Goal: Information Seeking & Learning: Learn about a topic

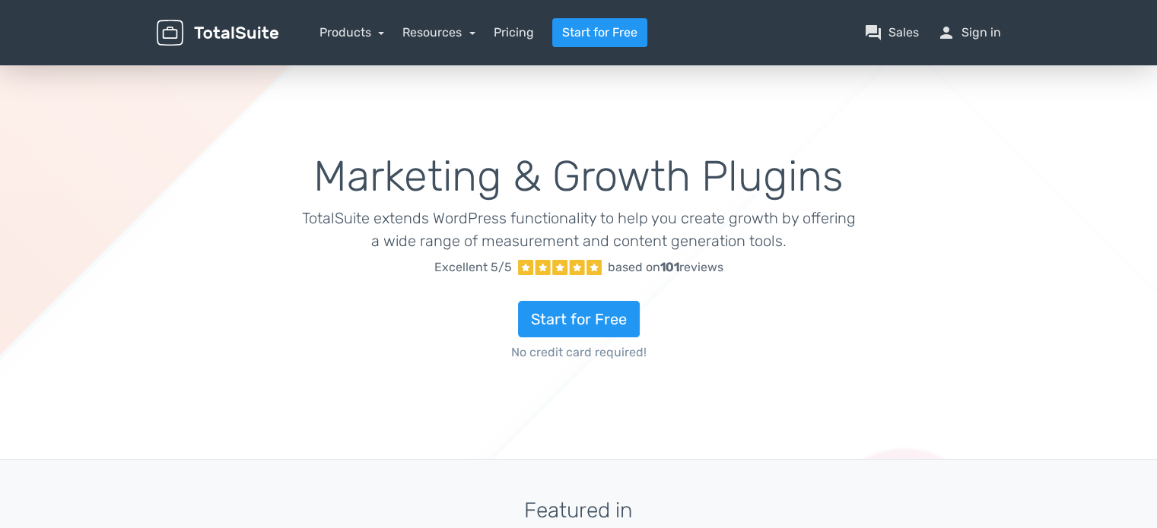
click at [569, 124] on div "Marketing & Growth Plugins TotalSuite extends WordPress functionality to help y…" at bounding box center [578, 260] width 627 height 287
click at [363, 36] on link "Products" at bounding box center [351, 32] width 65 height 14
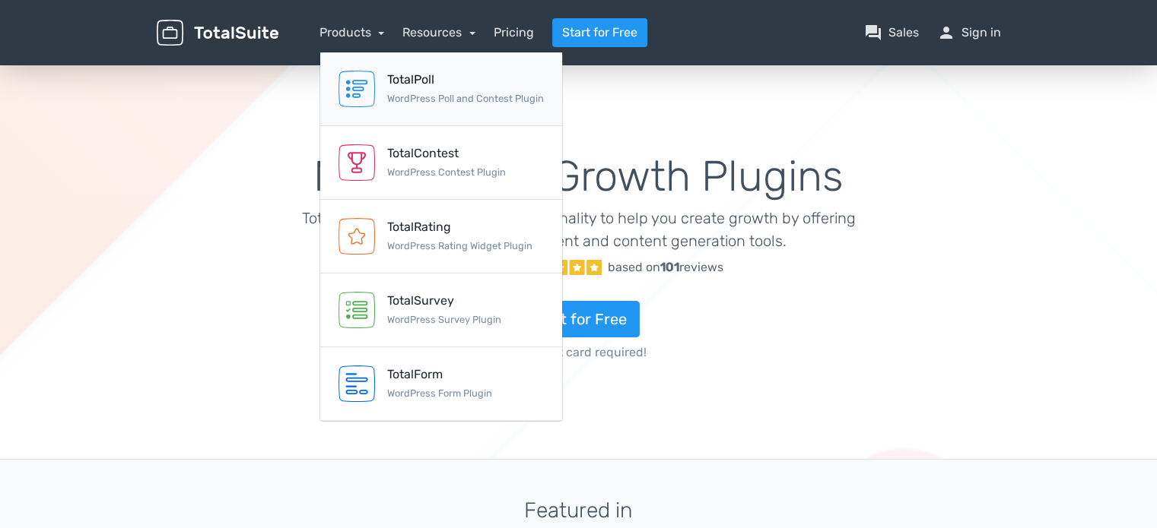
click at [393, 81] on div "TotalPoll" at bounding box center [465, 80] width 157 height 18
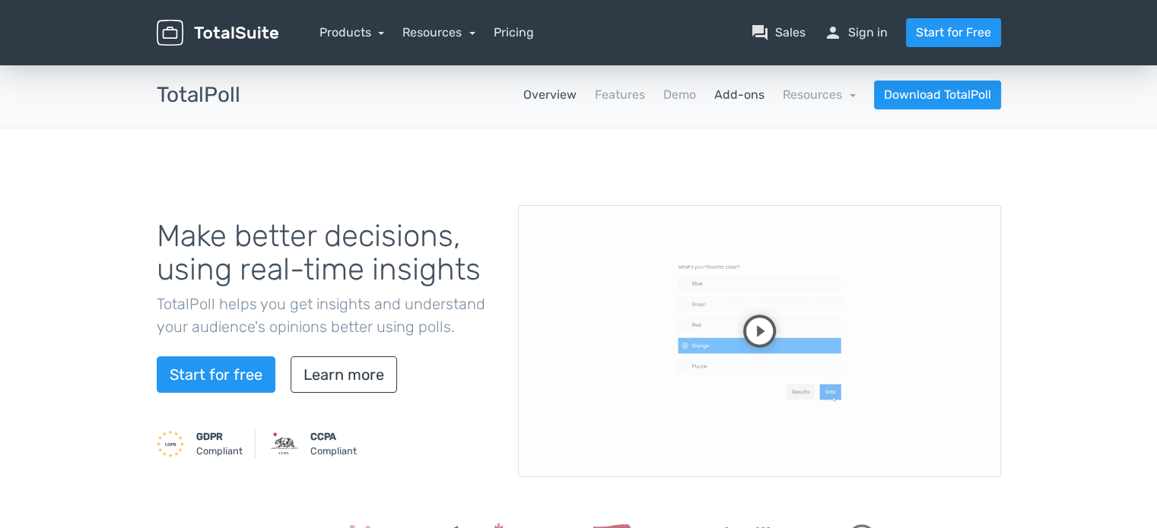
click at [745, 97] on link "Add-ons" at bounding box center [739, 95] width 50 height 18
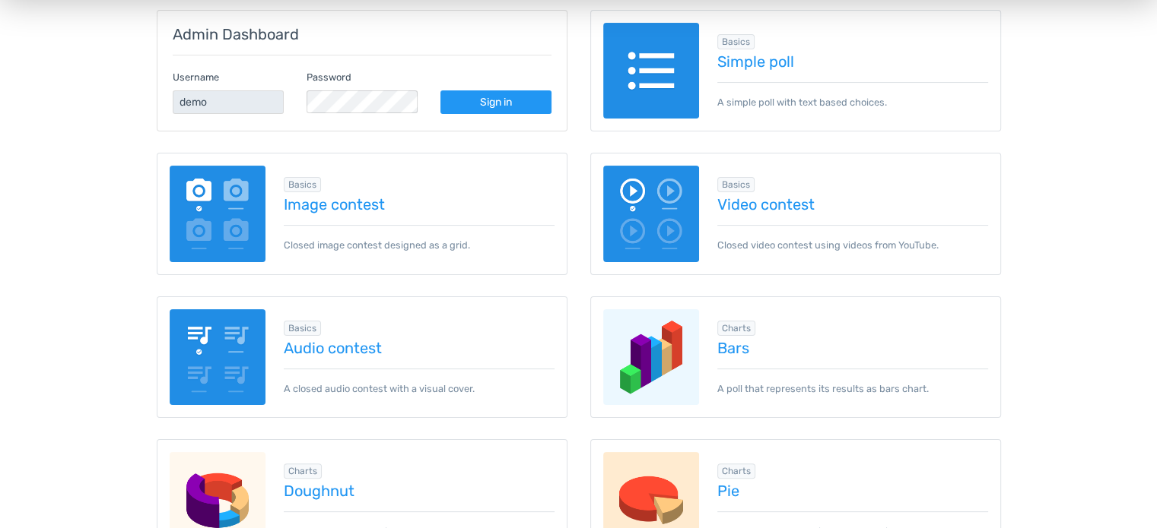
scroll to position [456, 0]
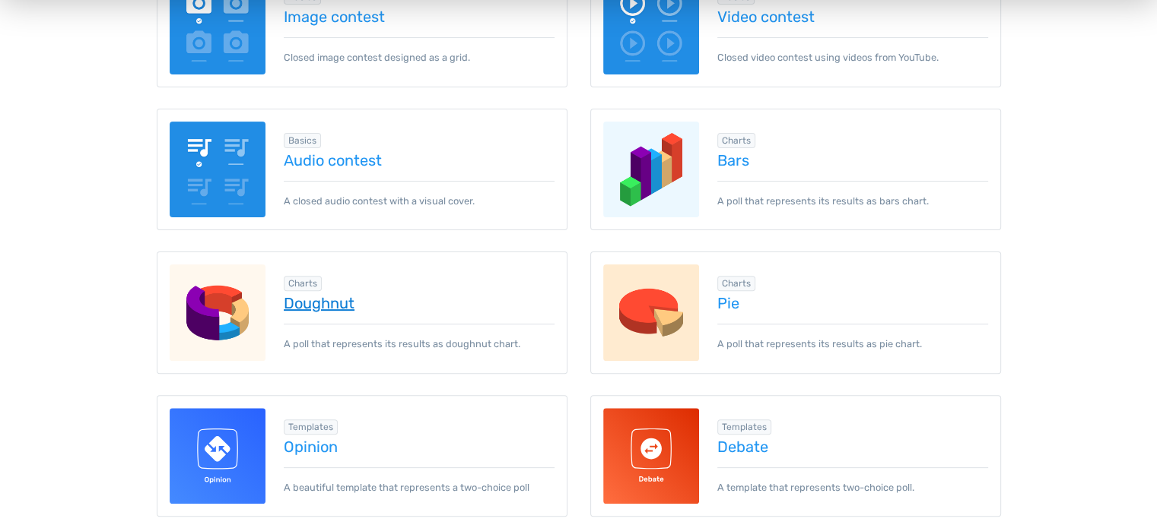
click at [312, 300] on link "Doughnut" at bounding box center [419, 303] width 271 height 17
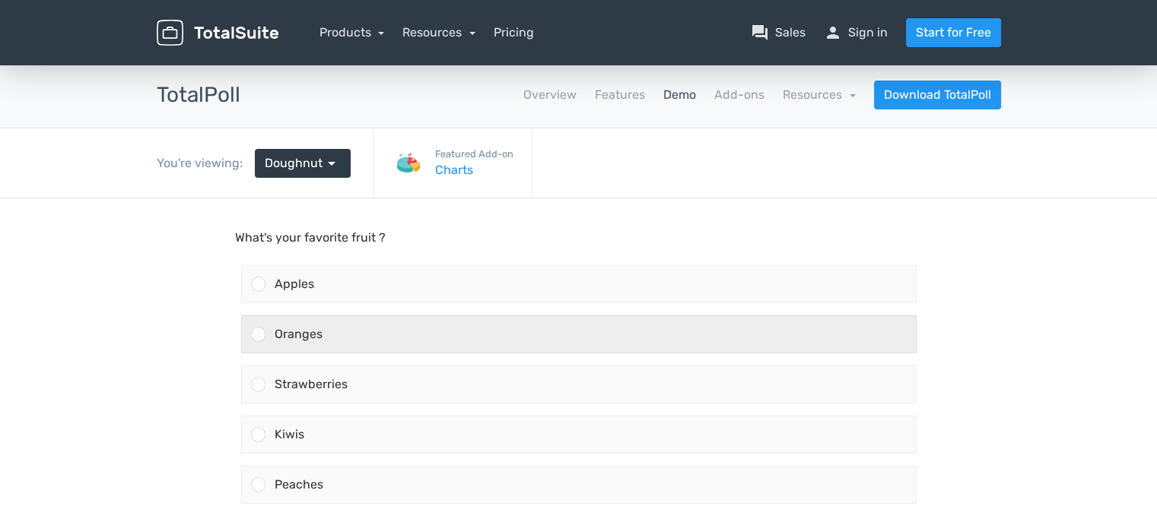
click at [371, 336] on div "Oranges" at bounding box center [590, 334] width 650 height 36
click at [258, 335] on input "Oranges" at bounding box center [258, 335] width 0 height 0
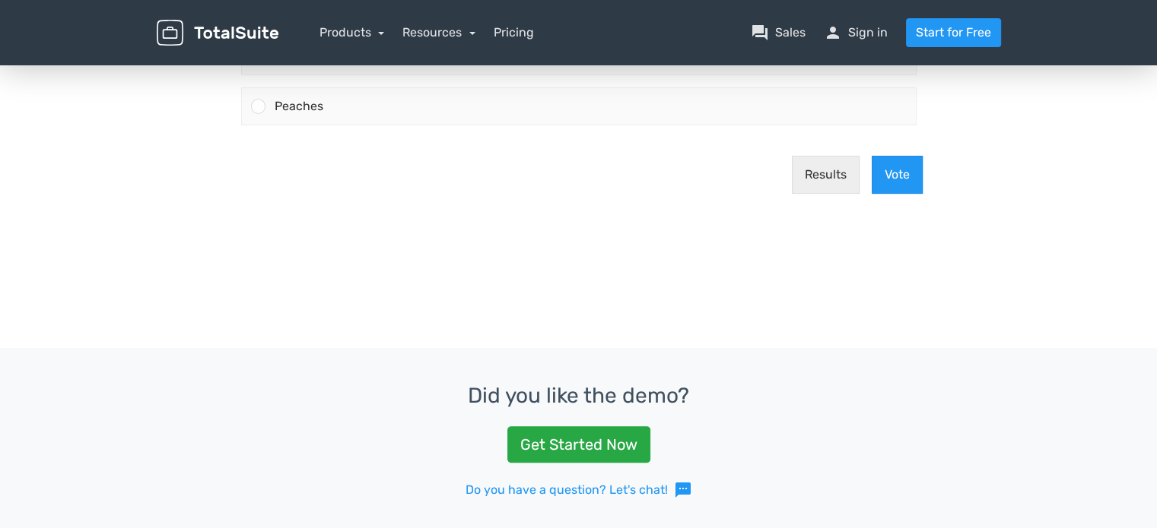
scroll to position [380, 0]
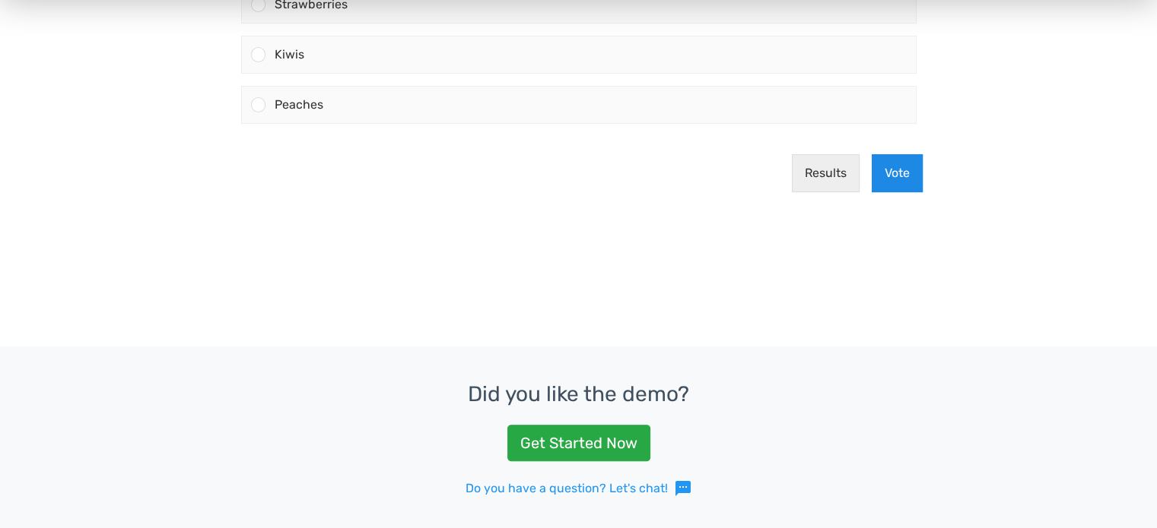
click at [884, 182] on button "Vote" at bounding box center [896, 174] width 51 height 38
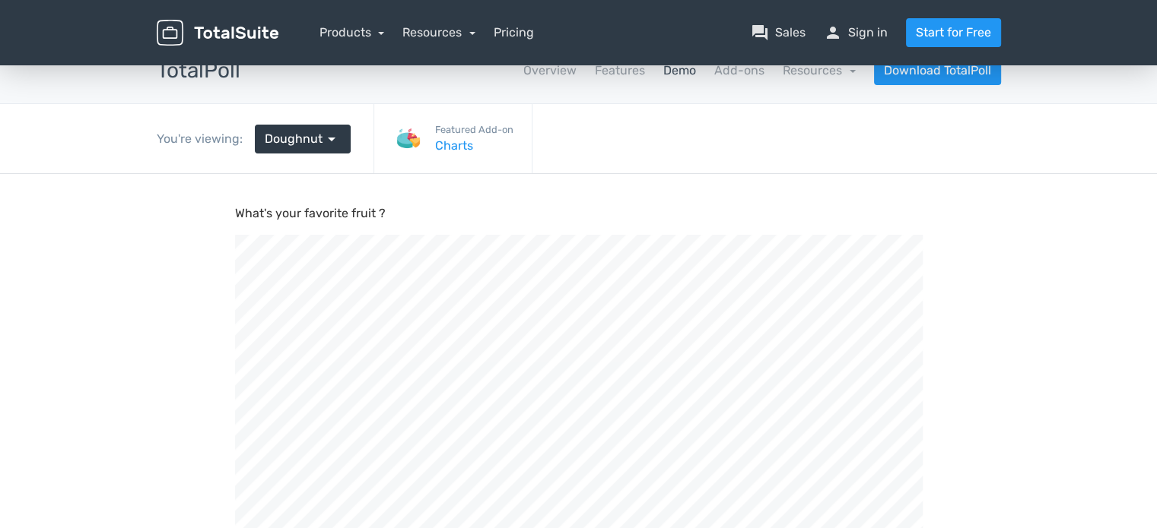
scroll to position [0, 0]
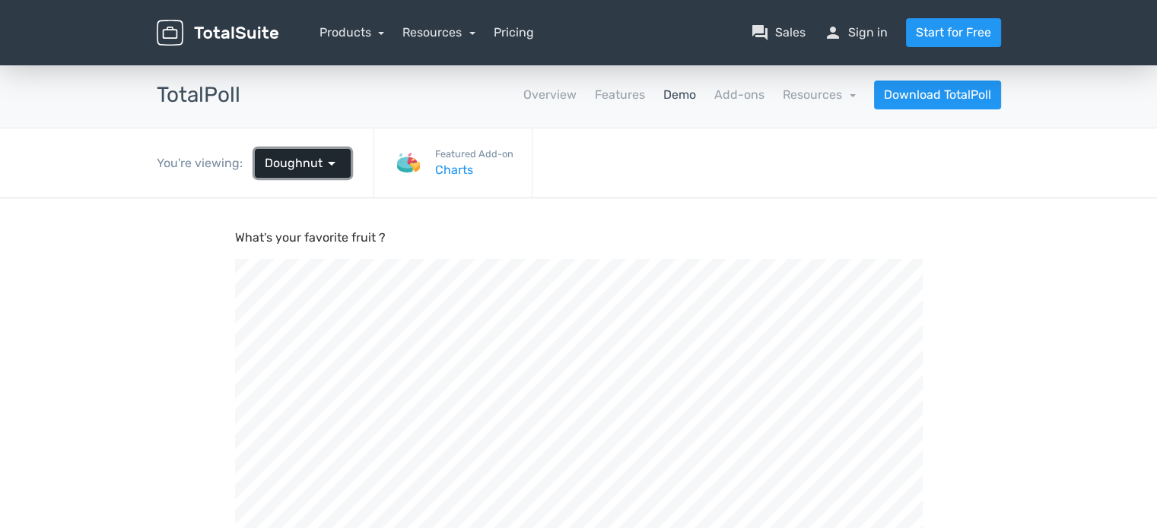
click at [310, 166] on span "Doughnut" at bounding box center [294, 163] width 58 height 18
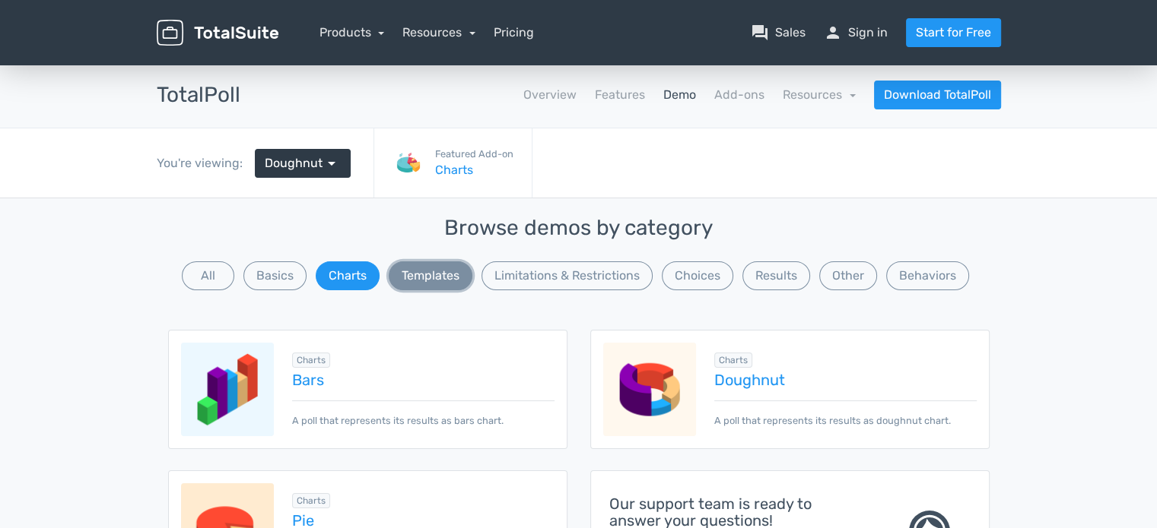
click at [414, 273] on button "Templates" at bounding box center [431, 276] width 84 height 29
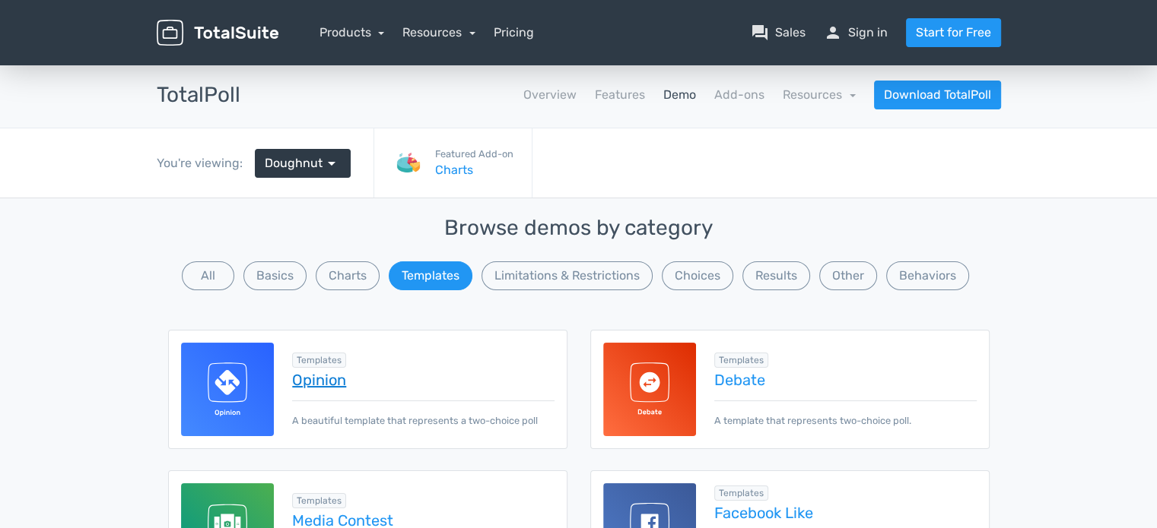
click at [328, 376] on link "Opinion" at bounding box center [423, 380] width 262 height 17
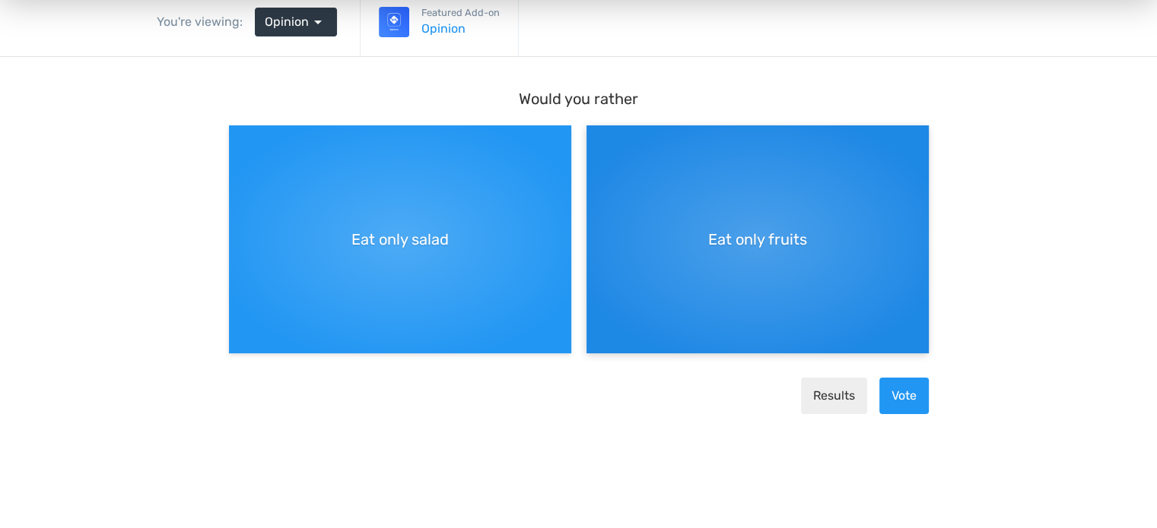
scroll to position [76, 0]
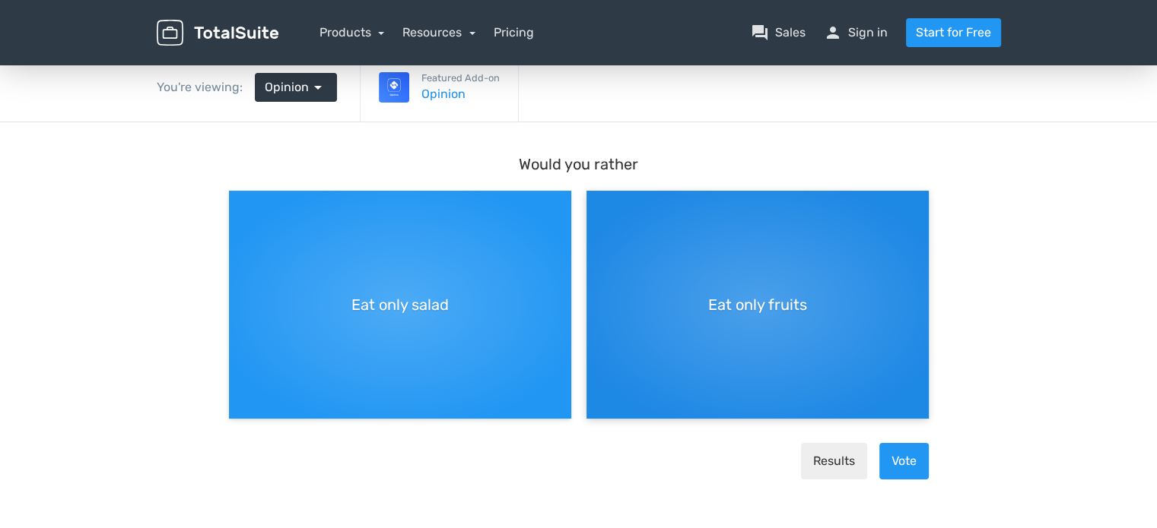
click at [741, 316] on div "Eat only fruits" at bounding box center [757, 305] width 342 height 228
click at [596, 208] on input "Eat only fruits" at bounding box center [591, 203] width 10 height 10
radio input "true"
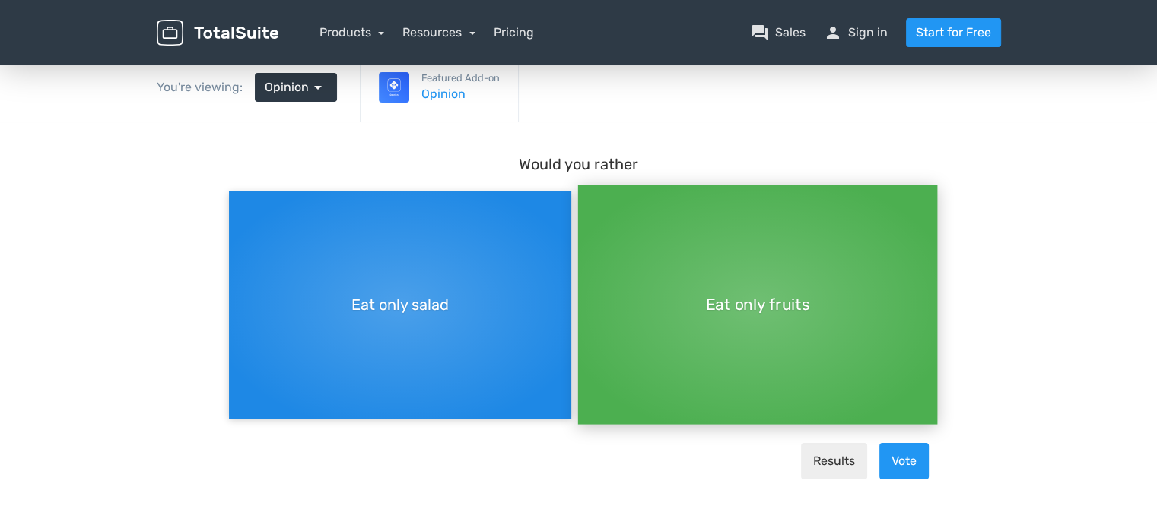
click at [401, 392] on div "Eat only salad" at bounding box center [400, 305] width 342 height 228
click at [239, 208] on input "Eat only salad" at bounding box center [234, 203] width 10 height 10
radio input "true"
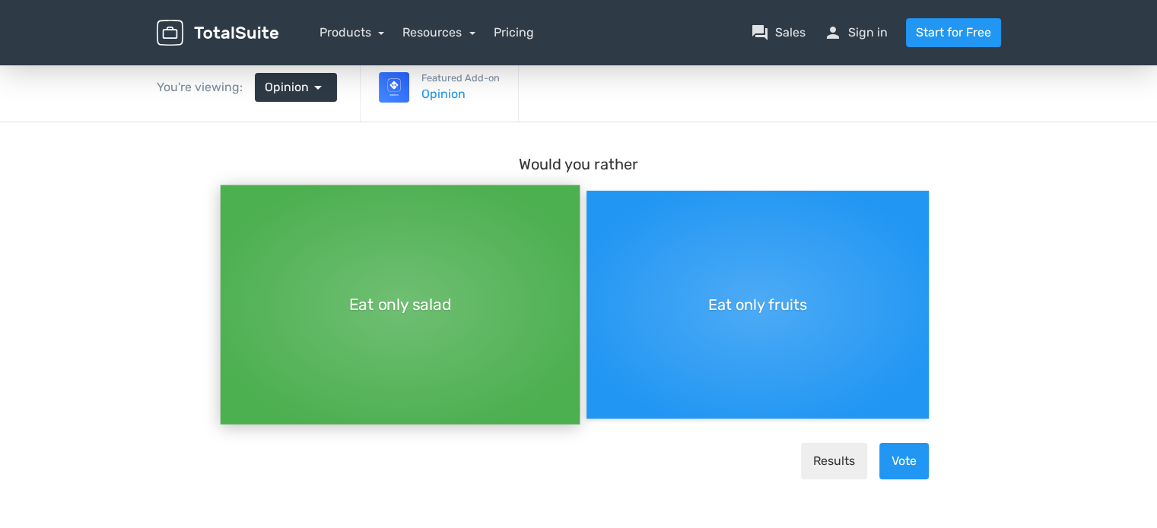
drag, startPoint x: 780, startPoint y: 469, endPoint x: 809, endPoint y: 467, distance: 29.0
click at [781, 469] on div "Results Vote" at bounding box center [579, 461] width 712 height 61
click at [823, 465] on button "Results" at bounding box center [834, 461] width 66 height 36
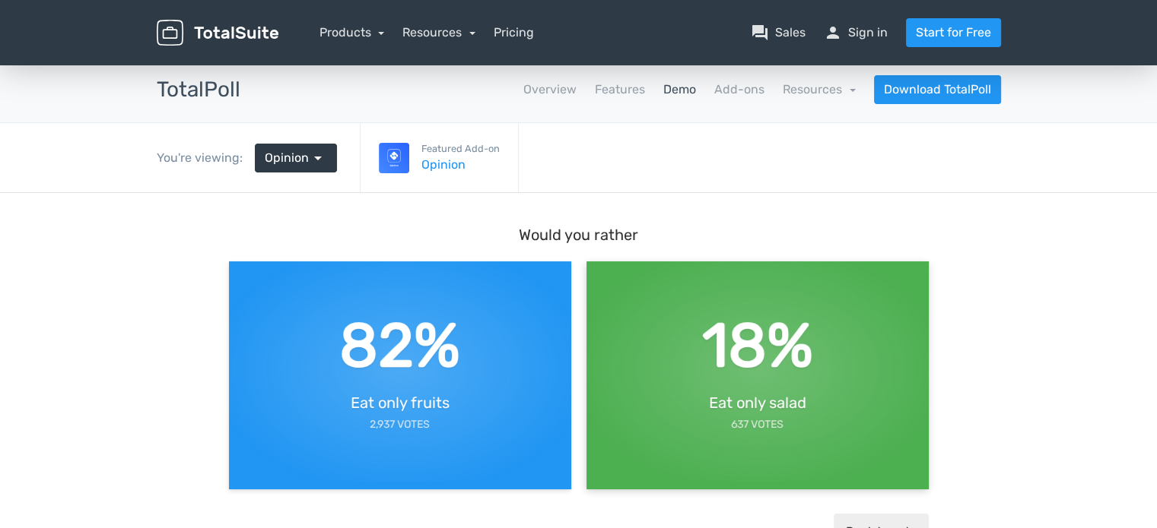
scroll to position [0, 0]
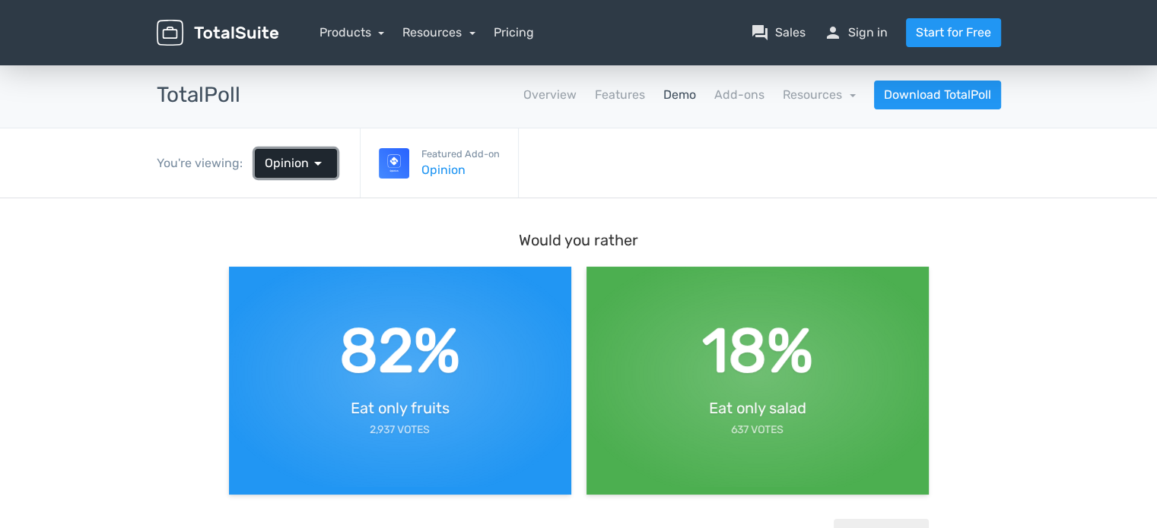
click at [311, 165] on span "arrow_drop_down" at bounding box center [318, 163] width 18 height 18
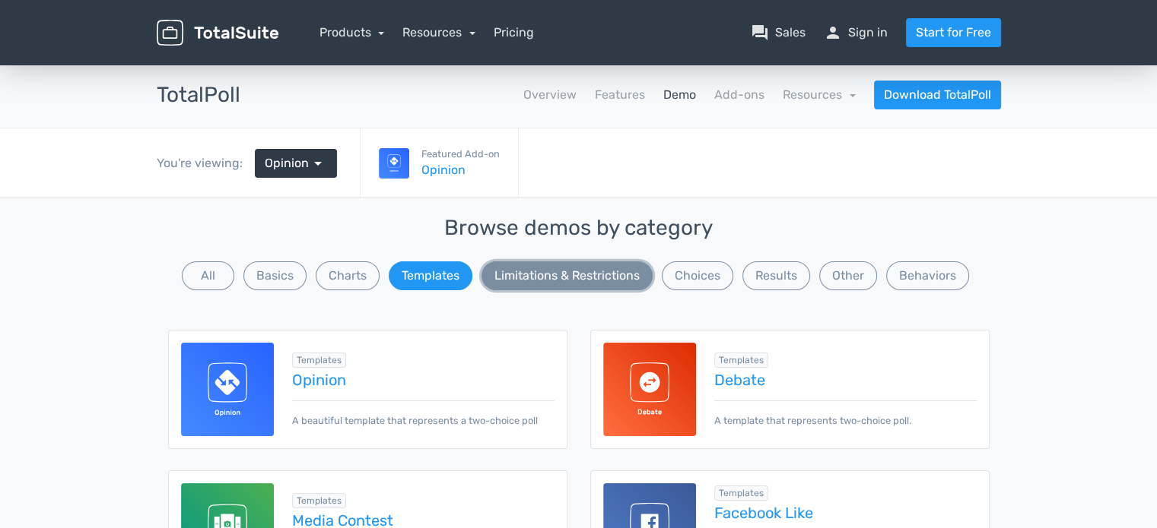
click at [557, 281] on button "Limitations & Restrictions" at bounding box center [566, 276] width 171 height 29
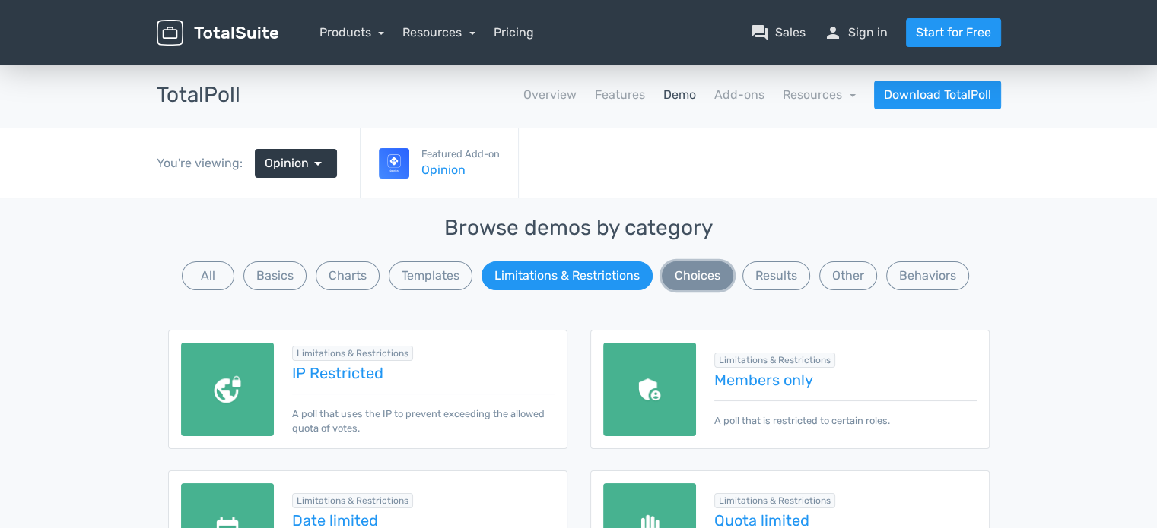
click at [675, 274] on button "Choices" at bounding box center [697, 276] width 71 height 29
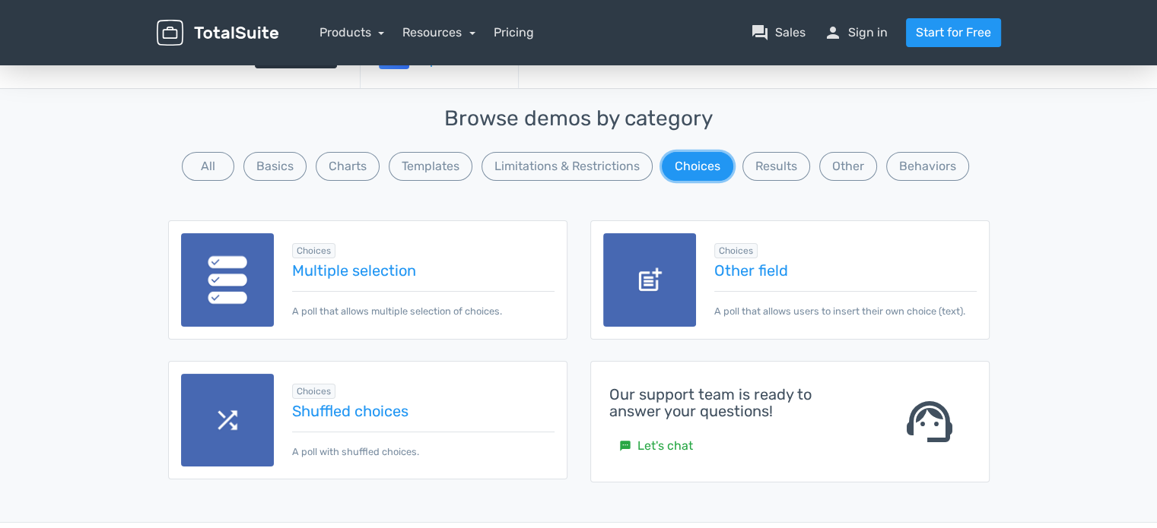
scroll to position [152, 0]
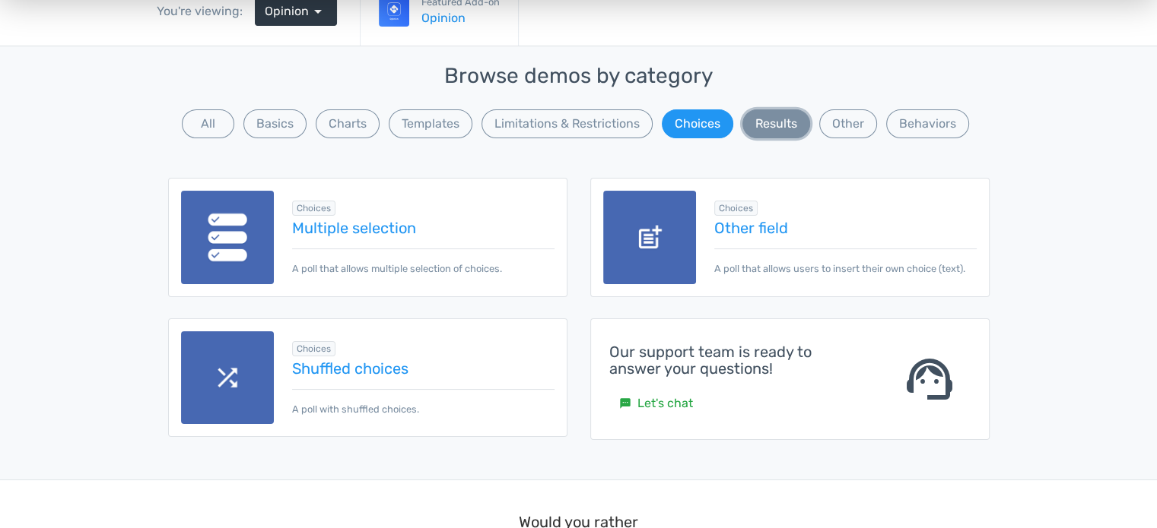
click at [761, 128] on button "Results" at bounding box center [776, 123] width 68 height 29
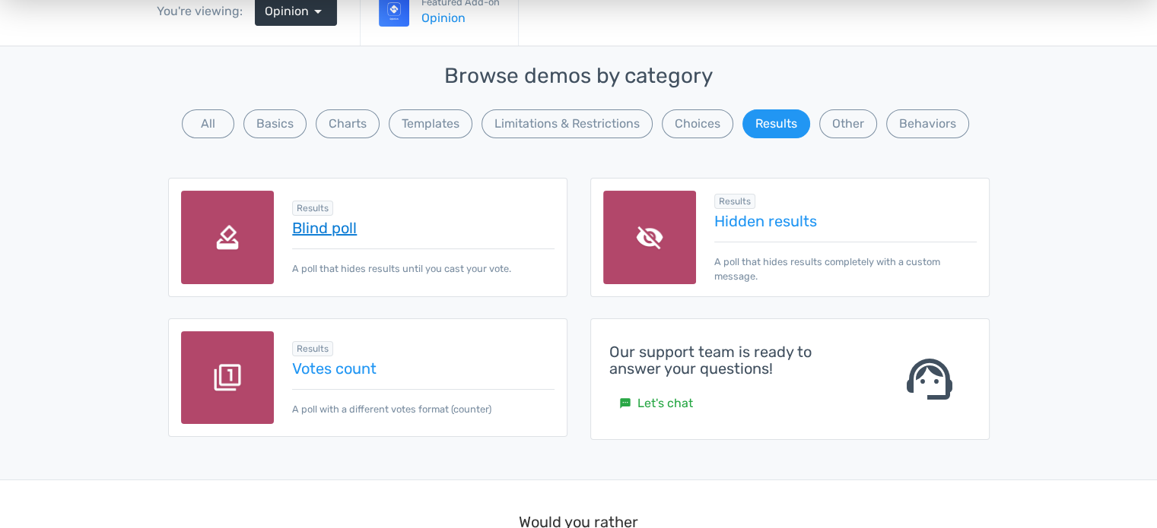
click at [335, 228] on link "Blind poll" at bounding box center [423, 228] width 262 height 17
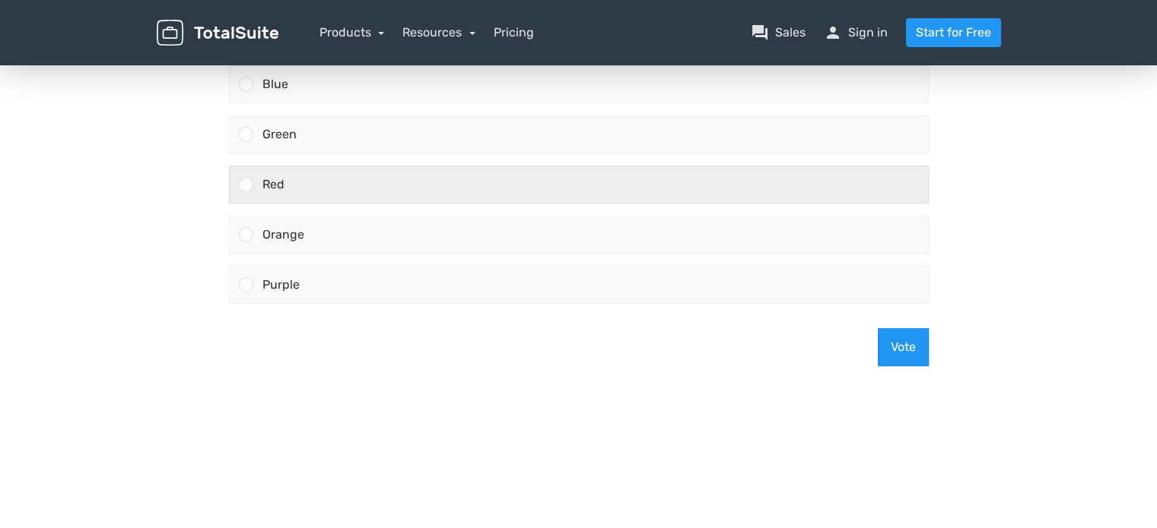
scroll to position [228, 0]
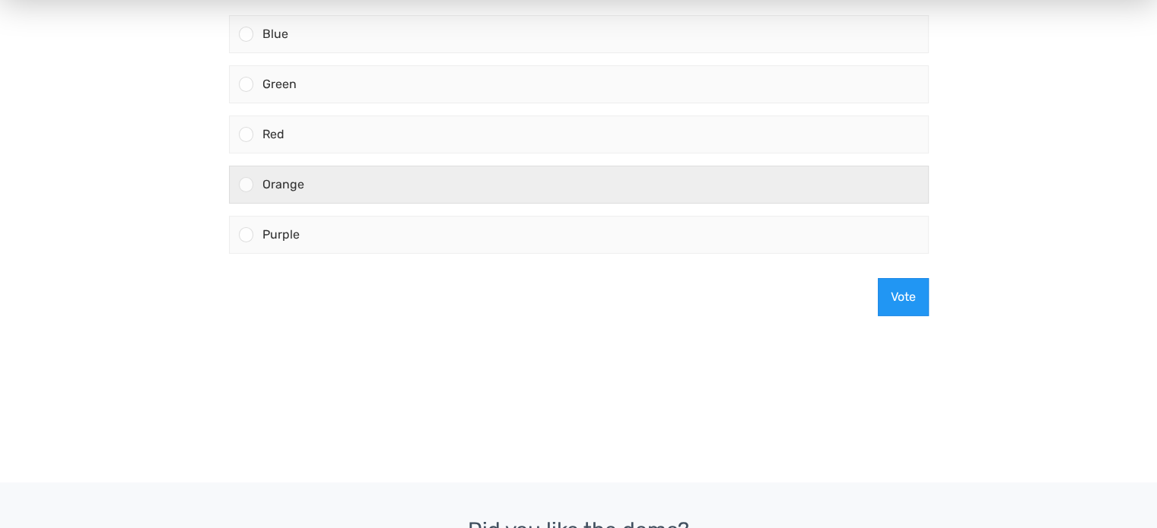
click at [703, 186] on div "Orange" at bounding box center [590, 185] width 674 height 36
click at [246, 185] on input "Orange" at bounding box center [246, 185] width 0 height 0
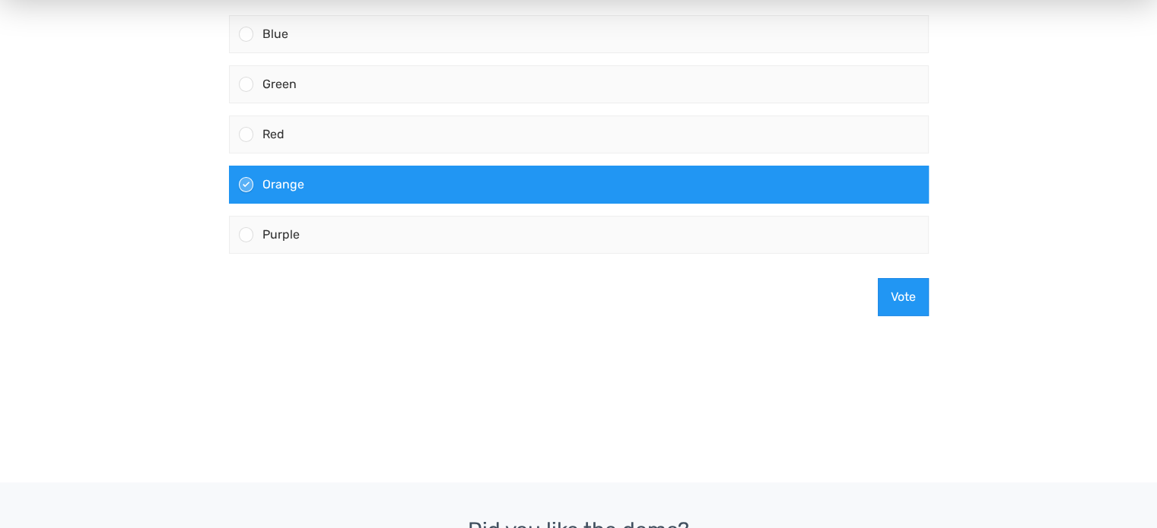
click at [1088, 323] on body "What's your favorite color? Blue Green Red" at bounding box center [578, 170] width 1157 height 433
click at [903, 302] on button "Vote" at bounding box center [902, 297] width 51 height 38
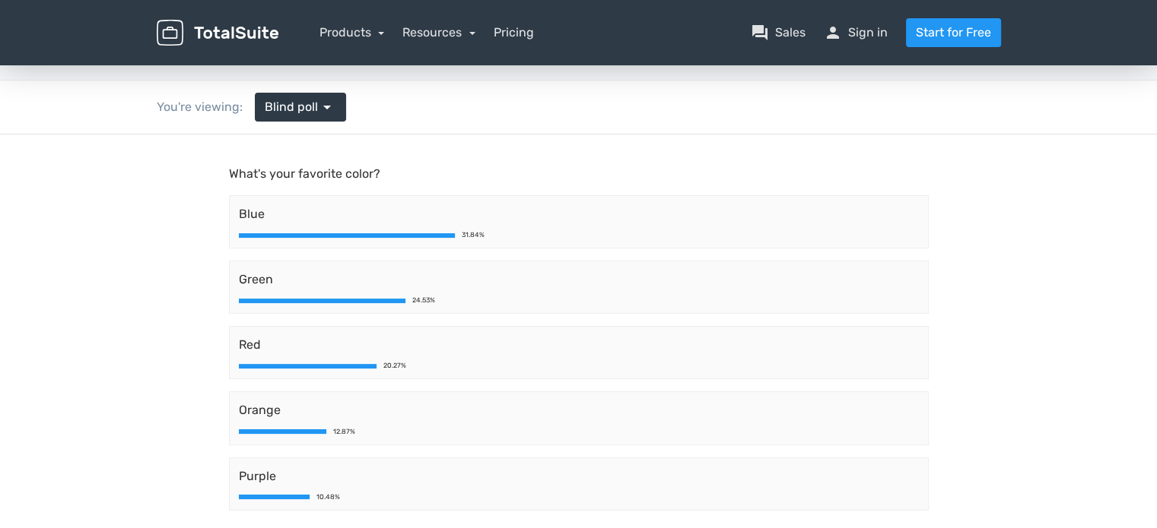
scroll to position [0, 0]
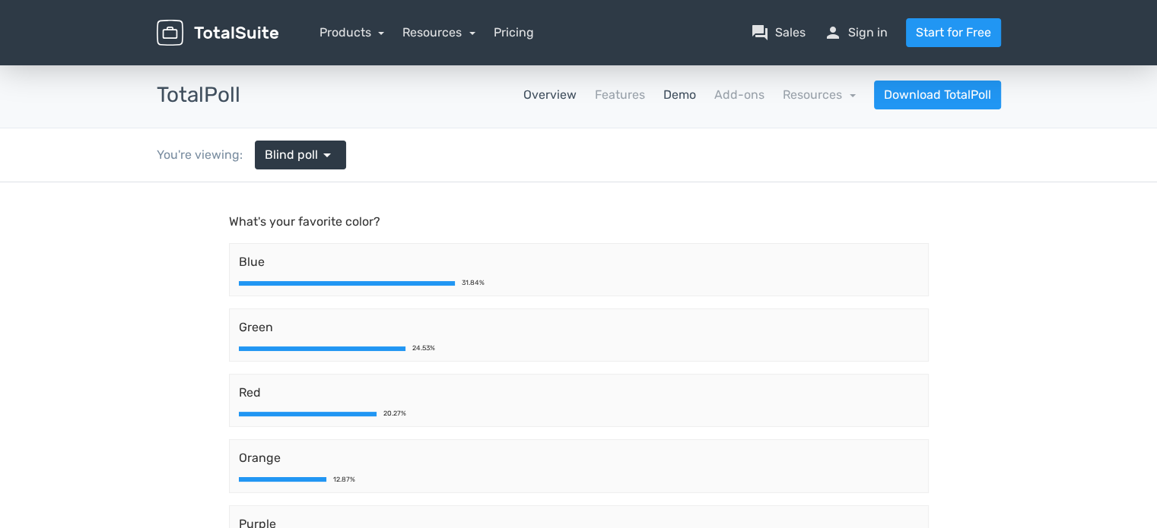
click at [566, 97] on link "Overview" at bounding box center [549, 95] width 53 height 18
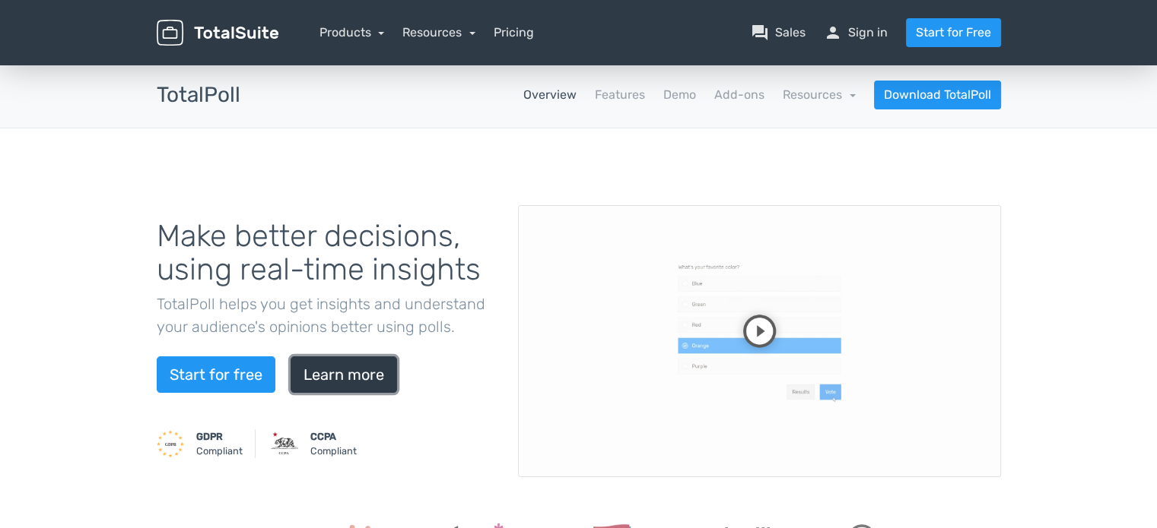
click at [358, 373] on link "Learn more" at bounding box center [343, 375] width 106 height 36
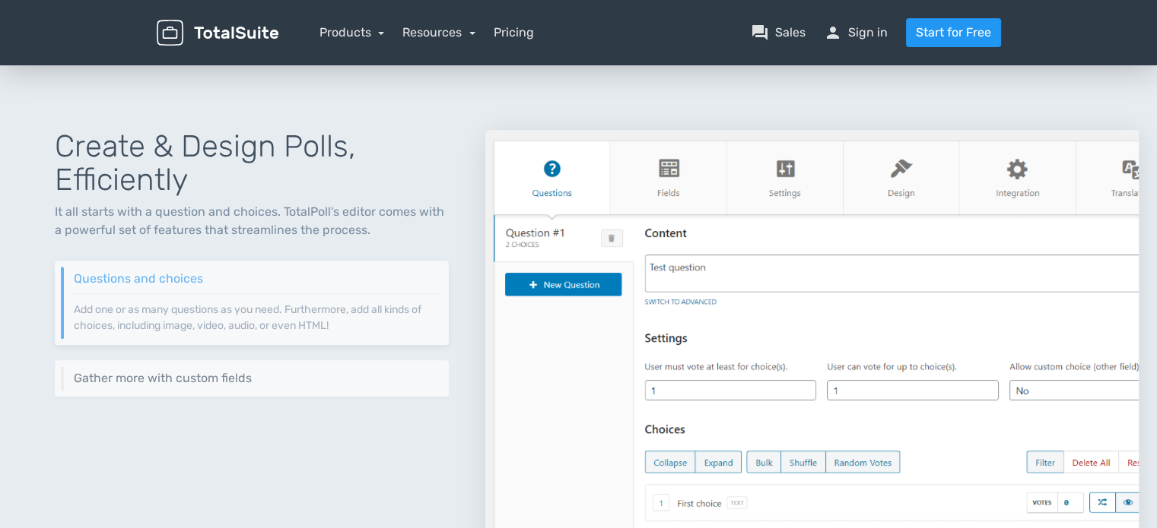
scroll to position [589, 0]
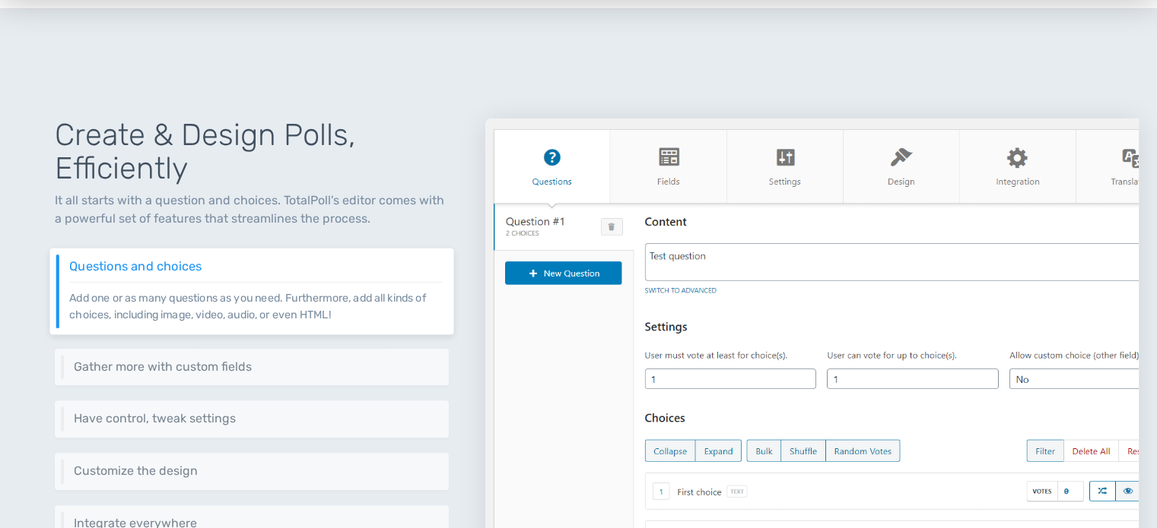
click at [660, 369] on img at bounding box center [811, 366] width 653 height 495
click at [223, 360] on h6 "Gather more with custom fields" at bounding box center [255, 367] width 373 height 14
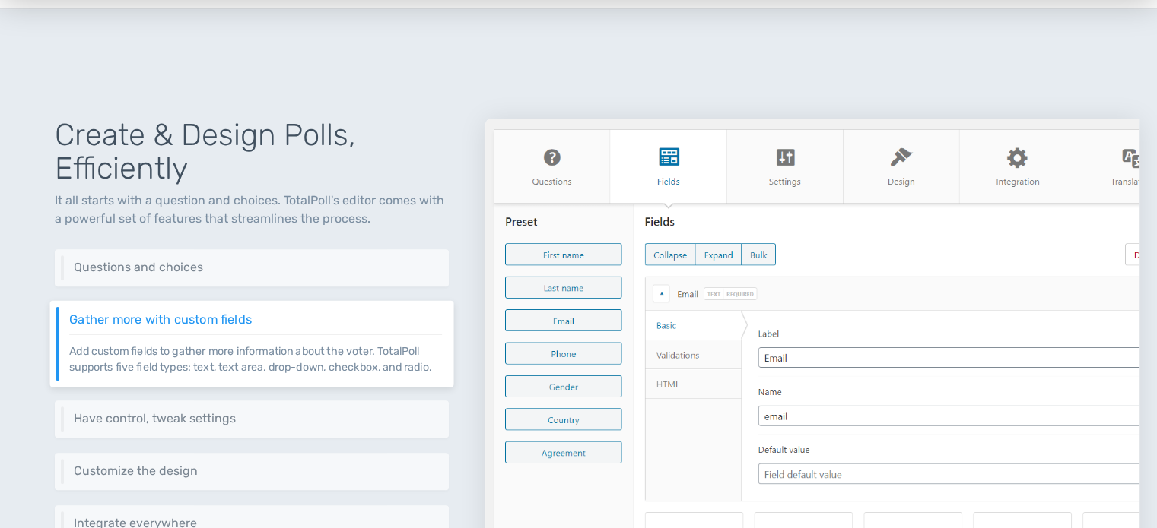
click at [563, 267] on img at bounding box center [811, 366] width 653 height 495
click at [561, 253] on img at bounding box center [811, 366] width 653 height 495
click at [198, 419] on h6 "Have control, tweak settings" at bounding box center [255, 419] width 373 height 14
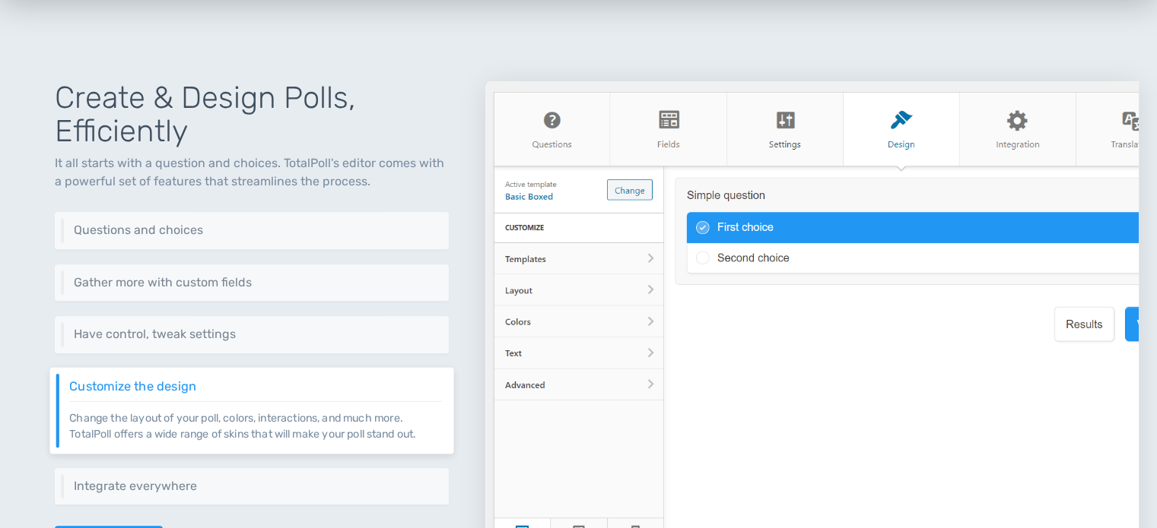
scroll to position [741, 0]
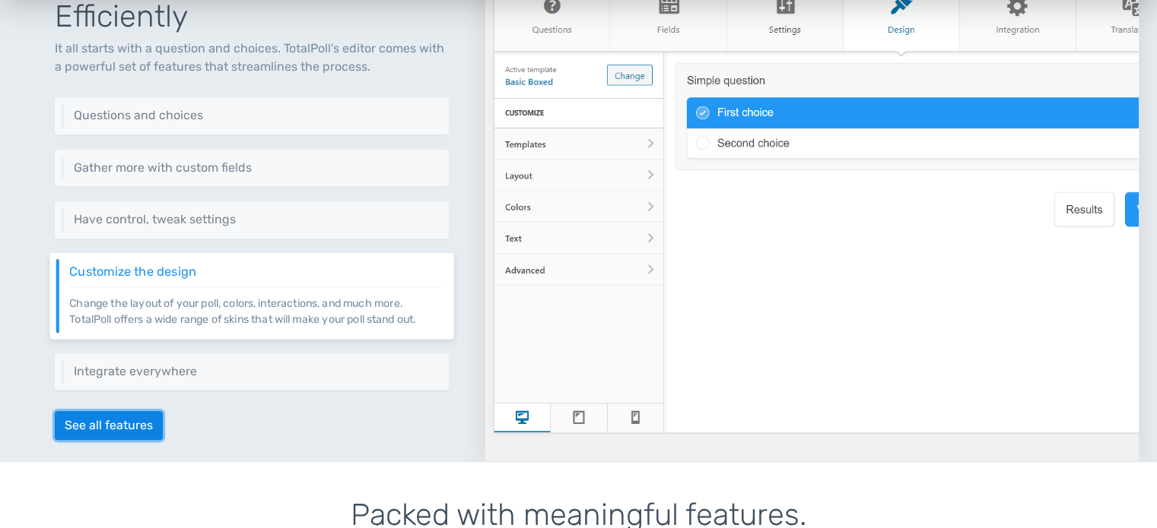
click at [109, 418] on link "See all features" at bounding box center [109, 425] width 108 height 29
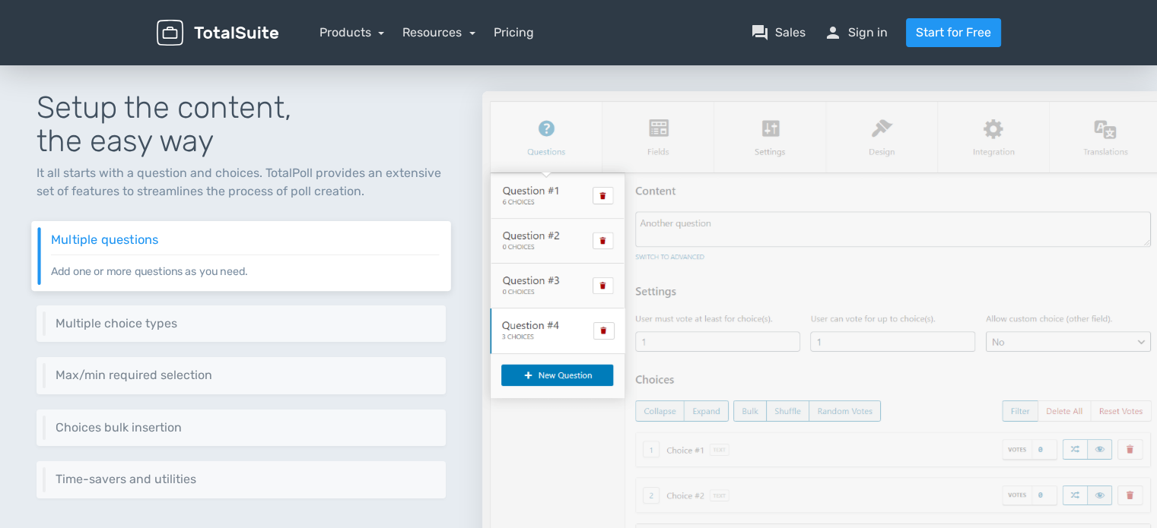
scroll to position [152, 0]
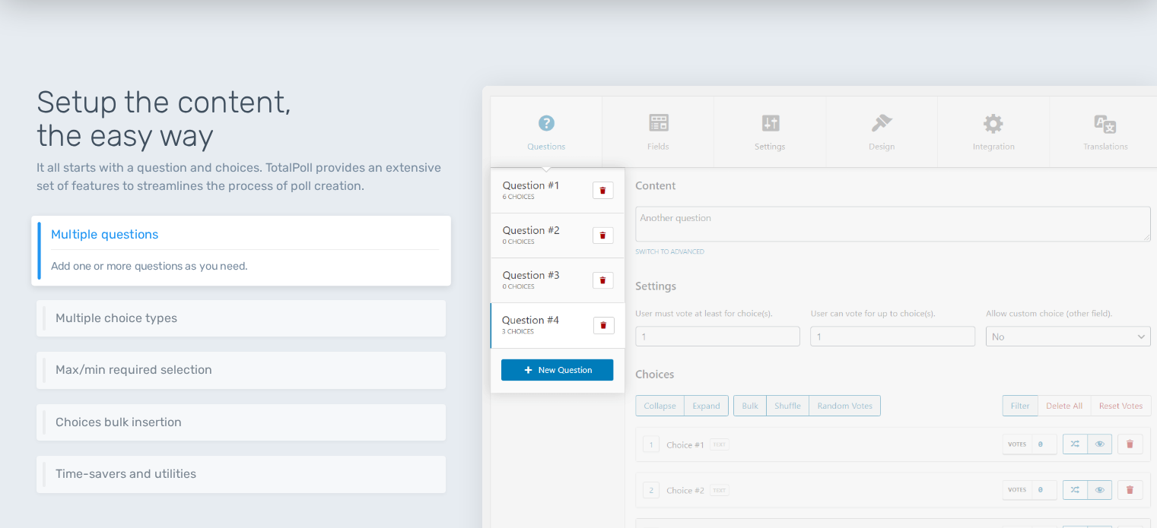
click at [200, 265] on p "Add one or more questions as you need." at bounding box center [245, 261] width 388 height 25
click at [110, 235] on h6 "Multiple questions" at bounding box center [245, 234] width 388 height 14
click at [109, 316] on h6 "Multiple choice types" at bounding box center [245, 318] width 388 height 14
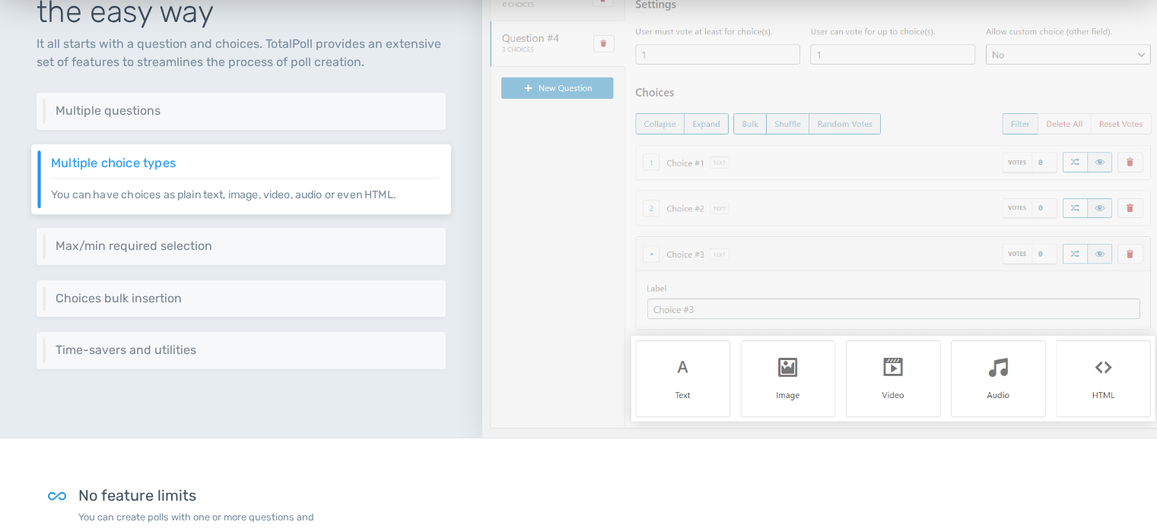
scroll to position [304, 0]
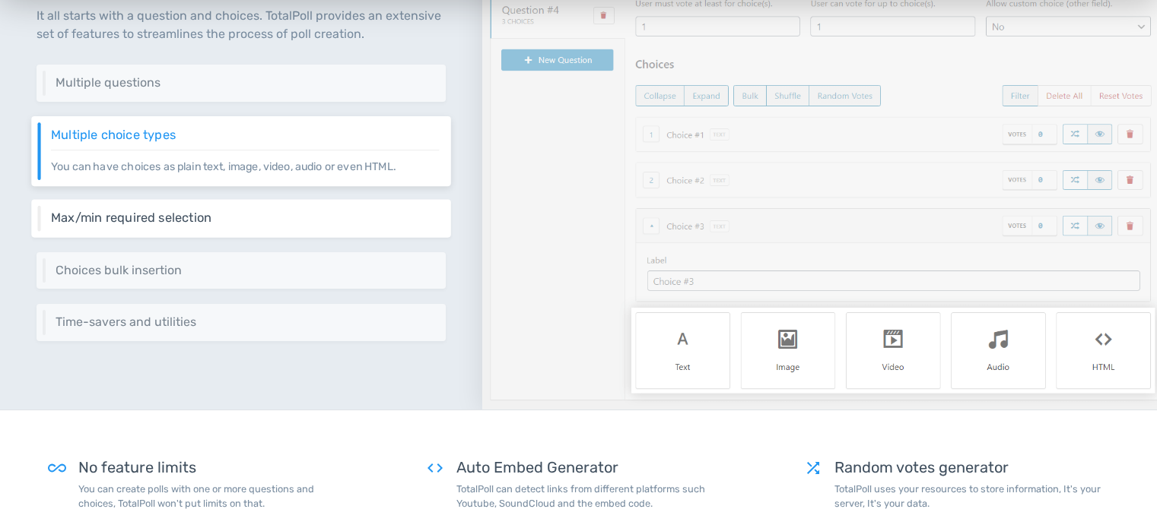
click at [192, 225] on p "Set the minimum and the maximum selection per question, you can even disable th…" at bounding box center [245, 225] width 388 height 1
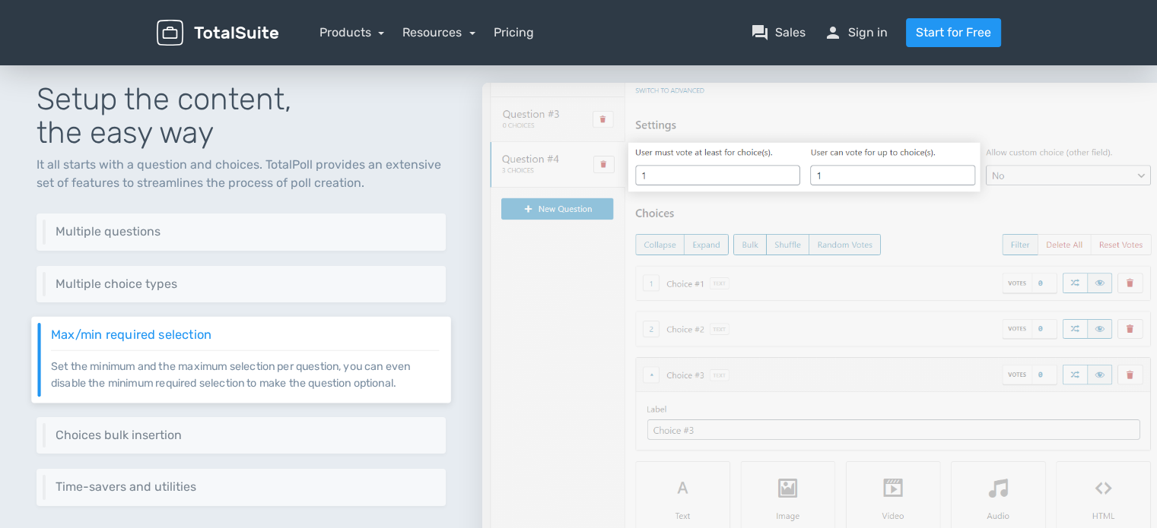
scroll to position [152, 0]
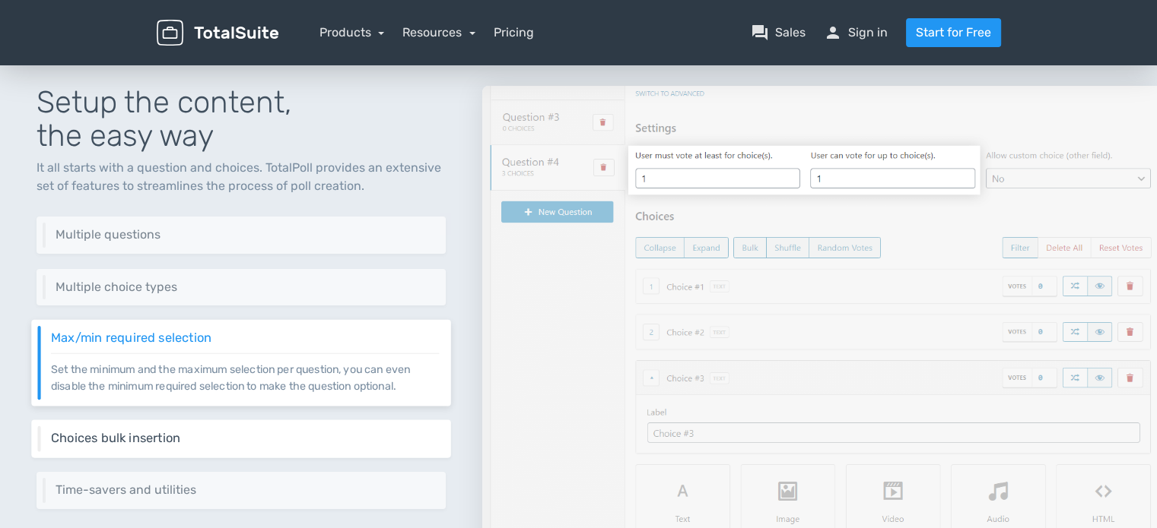
click at [157, 433] on h6 "Choices bulk insertion" at bounding box center [245, 439] width 388 height 14
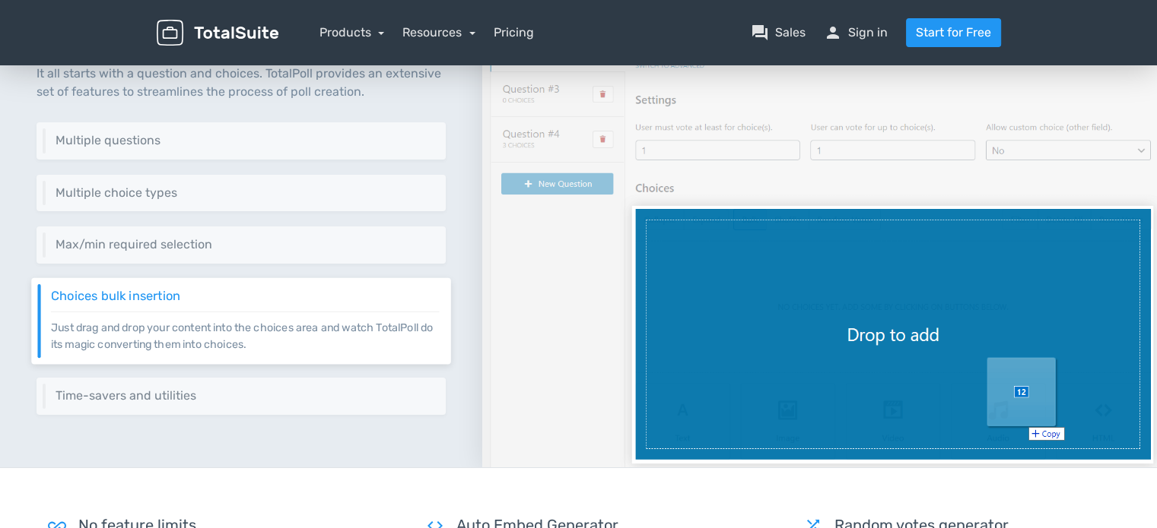
scroll to position [304, 0]
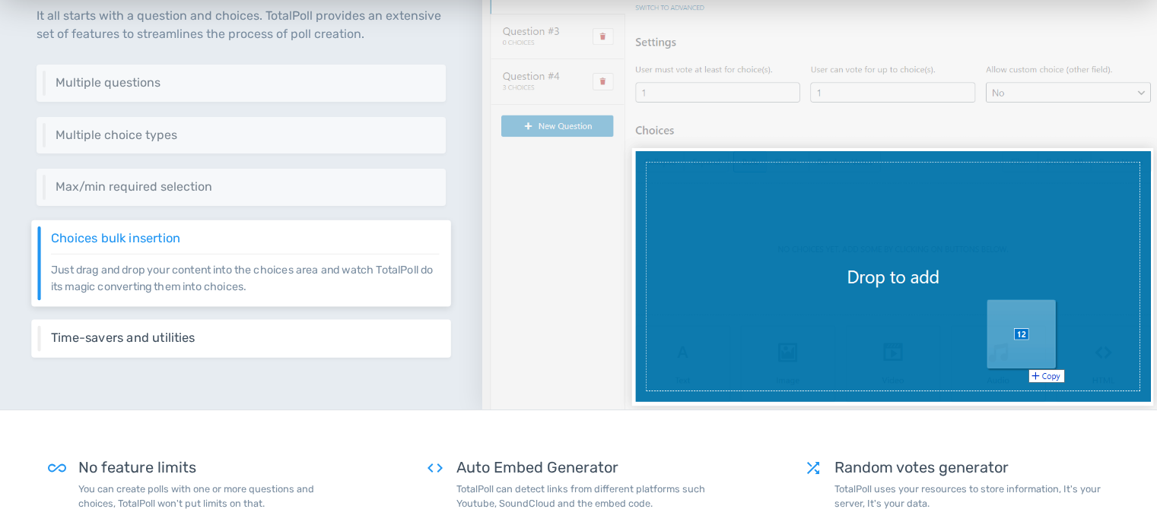
click at [171, 338] on h6 "Time-savers and utilities" at bounding box center [245, 339] width 388 height 14
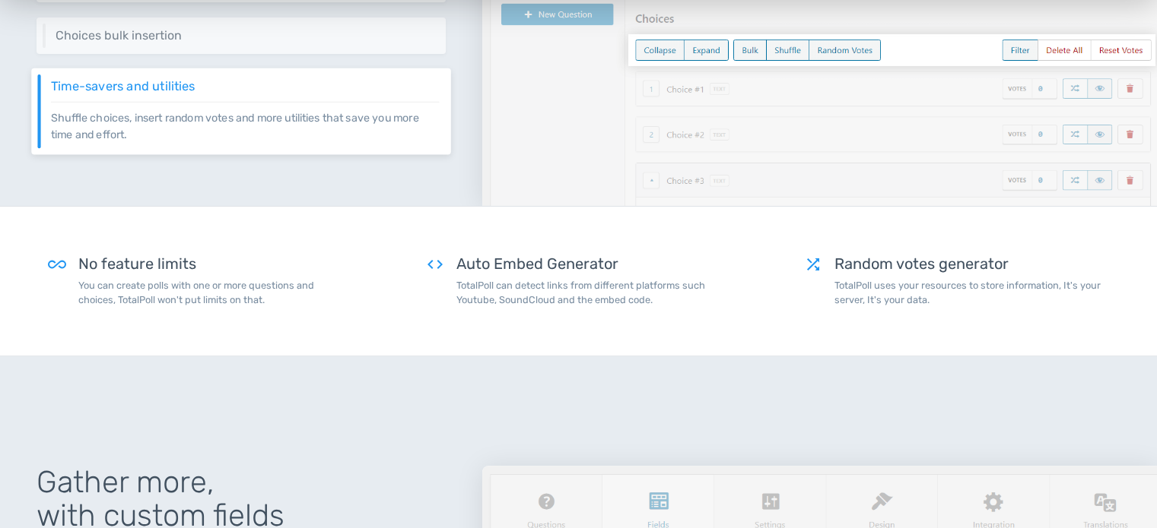
scroll to position [532, 0]
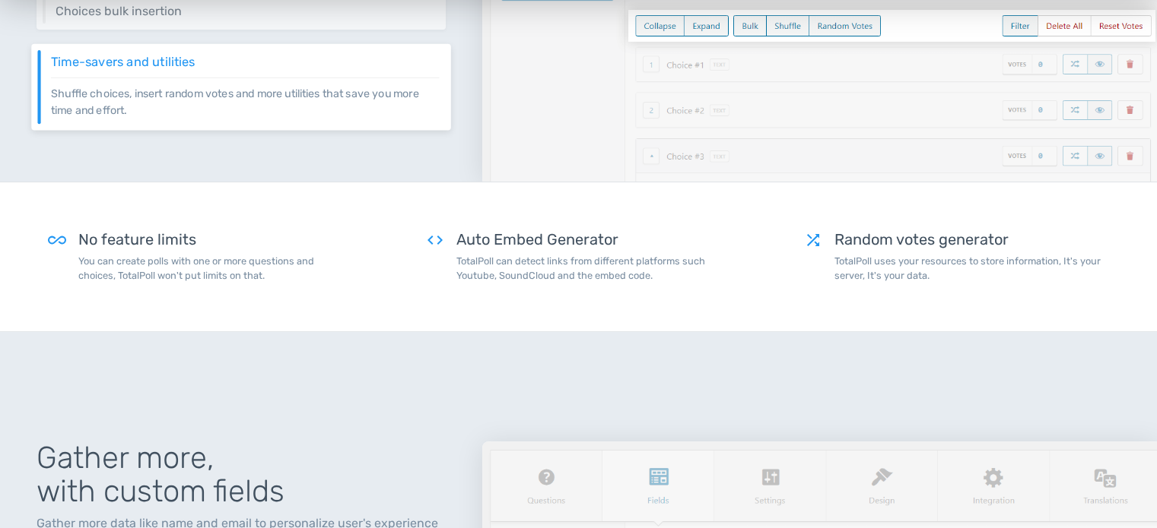
click at [520, 246] on h5 "Auto Embed Generator" at bounding box center [593, 239] width 274 height 17
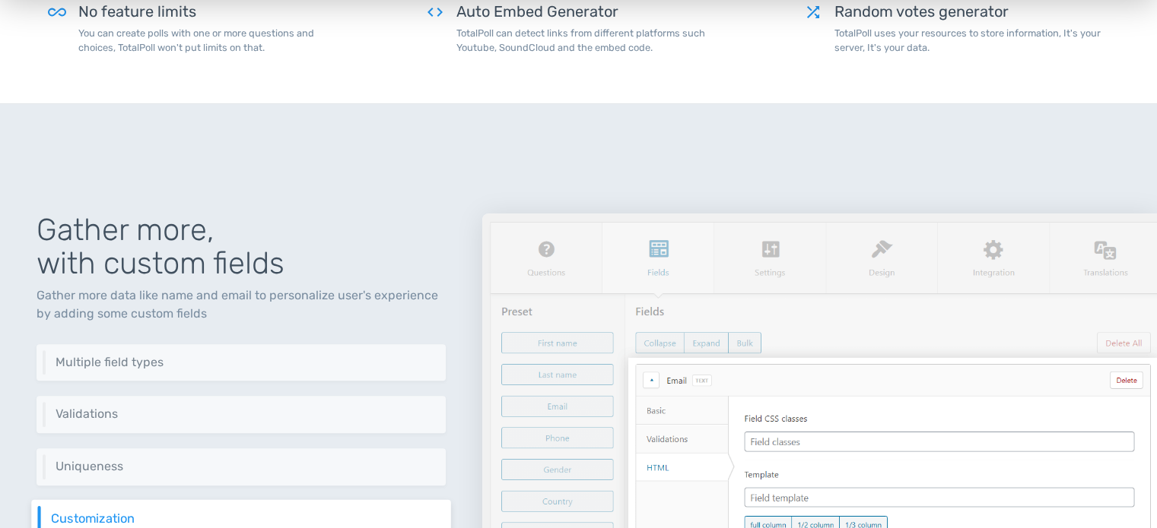
scroll to position [836, 0]
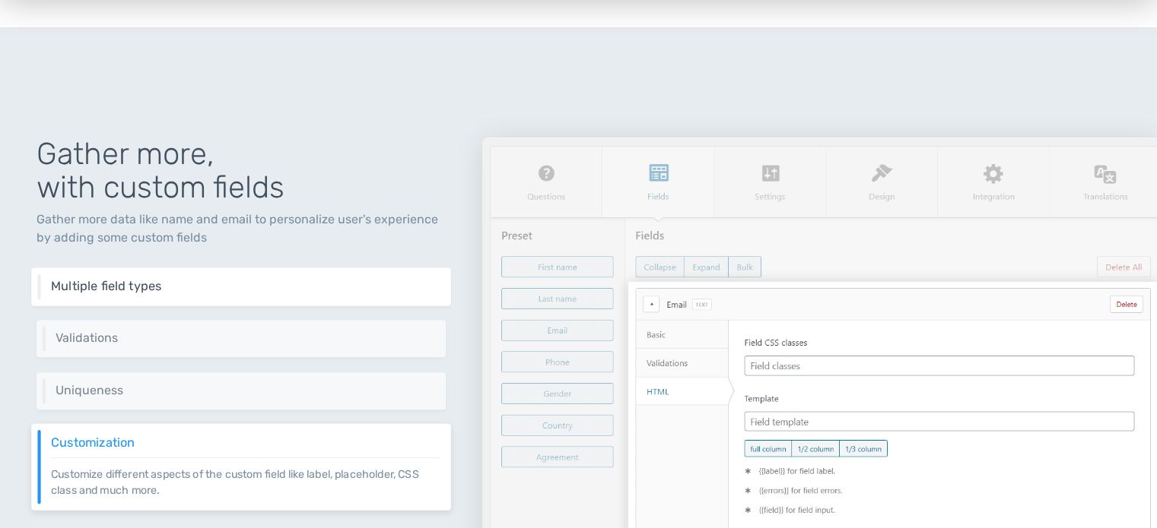
click at [89, 281] on h6 "Multiple field types" at bounding box center [245, 287] width 388 height 14
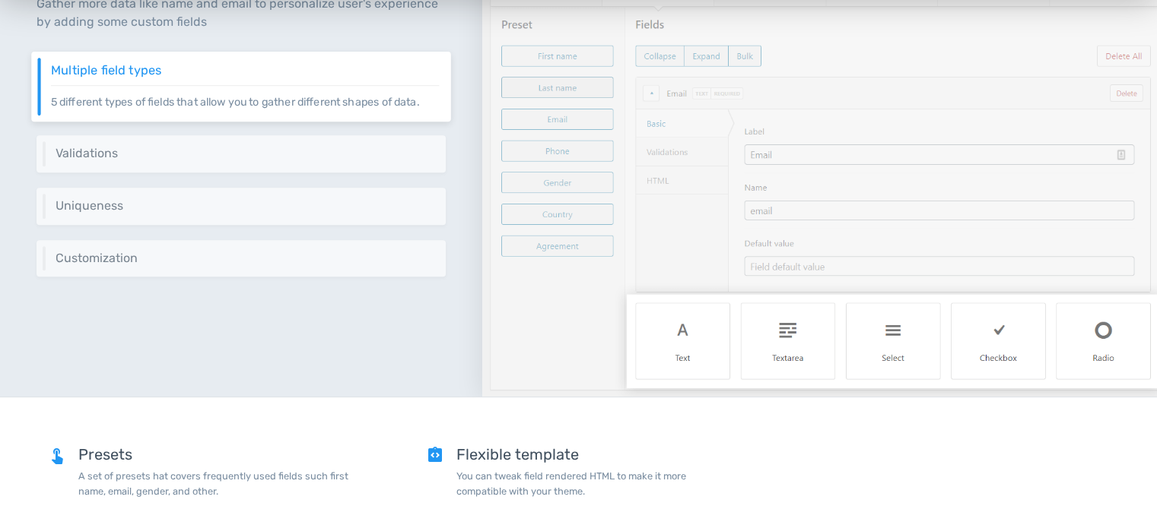
scroll to position [1065, 0]
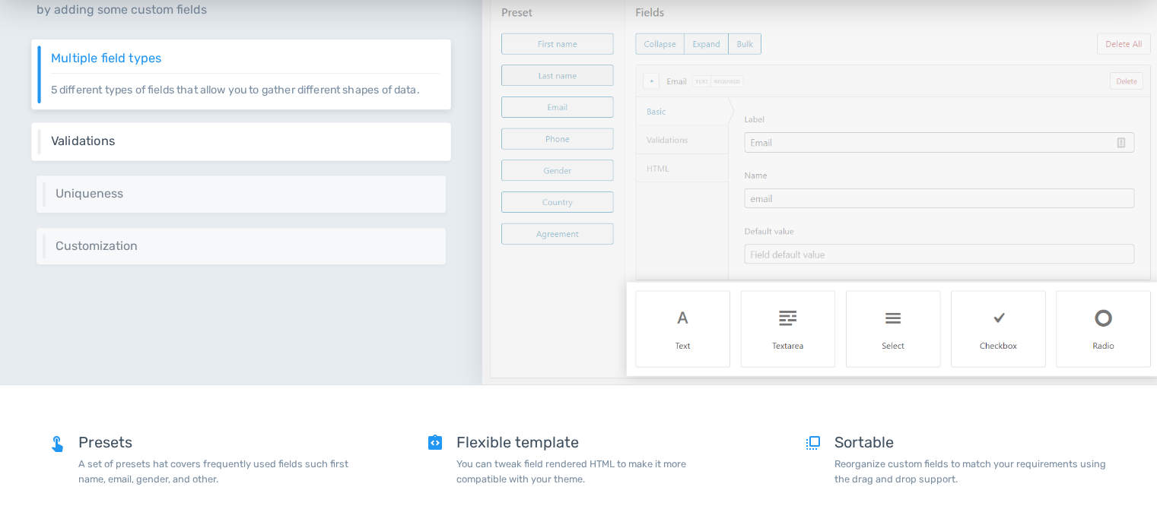
click at [122, 140] on h6 "Validations" at bounding box center [245, 142] width 388 height 14
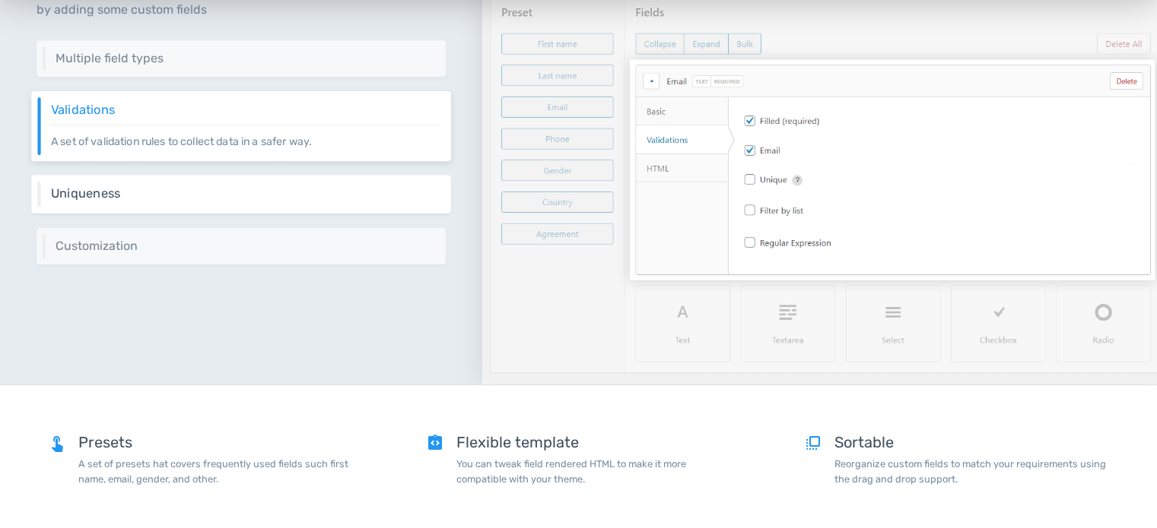
click at [101, 189] on h6 "Uniqueness" at bounding box center [245, 194] width 388 height 14
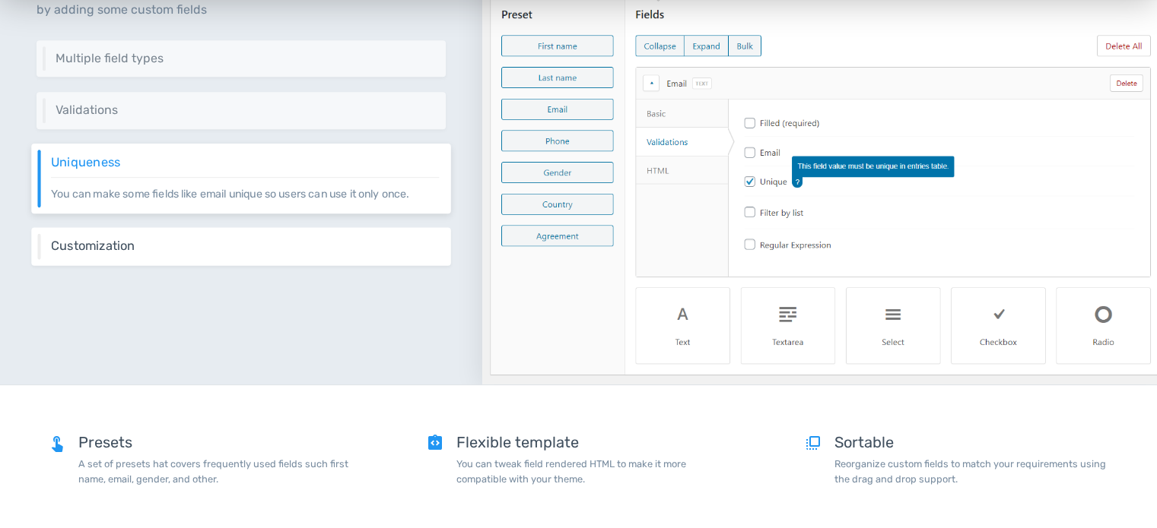
click at [119, 243] on h6 "Customization" at bounding box center [245, 246] width 388 height 14
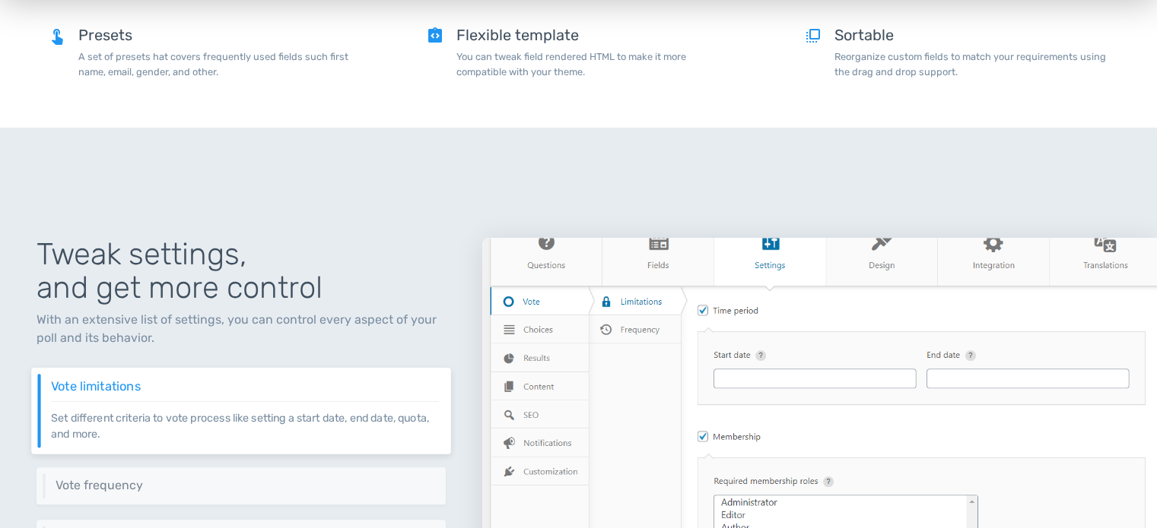
scroll to position [1597, 0]
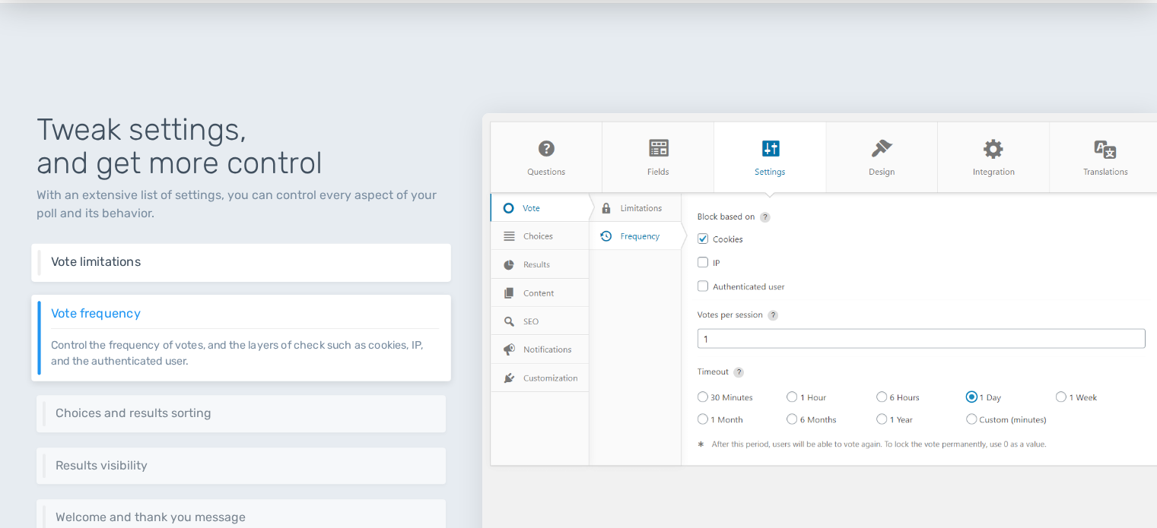
click at [125, 263] on h6 "Vote limitations" at bounding box center [245, 262] width 388 height 14
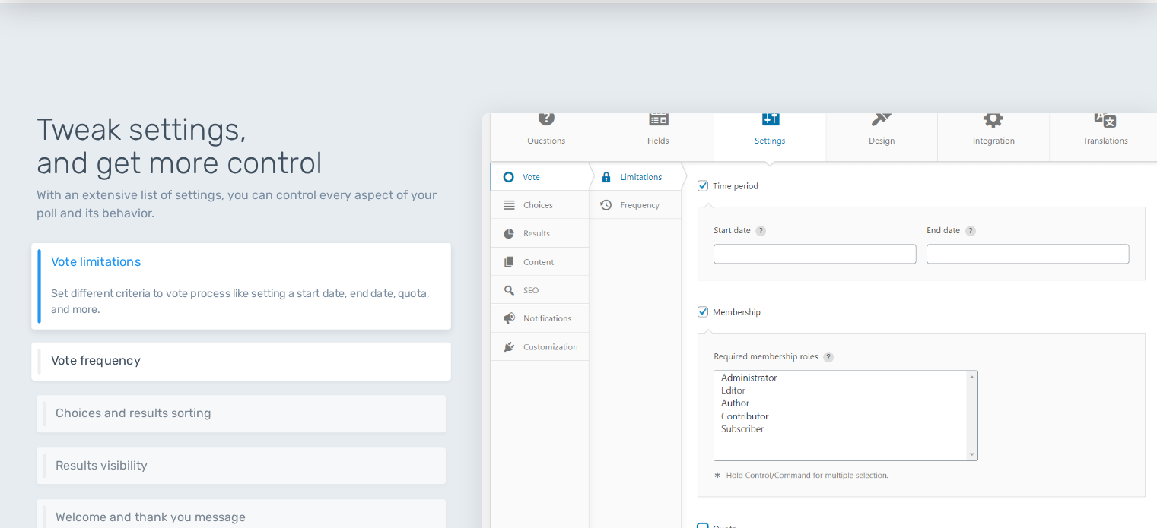
click at [134, 347] on div "Vote frequency Control the frequency of votes, and the layers of check such as …" at bounding box center [240, 362] width 419 height 38
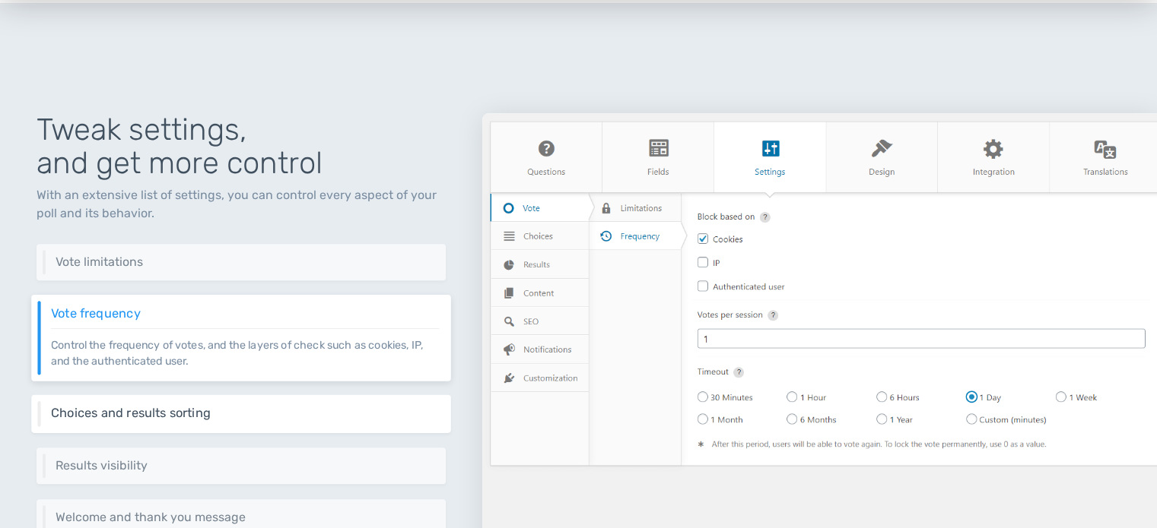
click at [130, 411] on h6 "Choices and results sorting" at bounding box center [245, 414] width 388 height 14
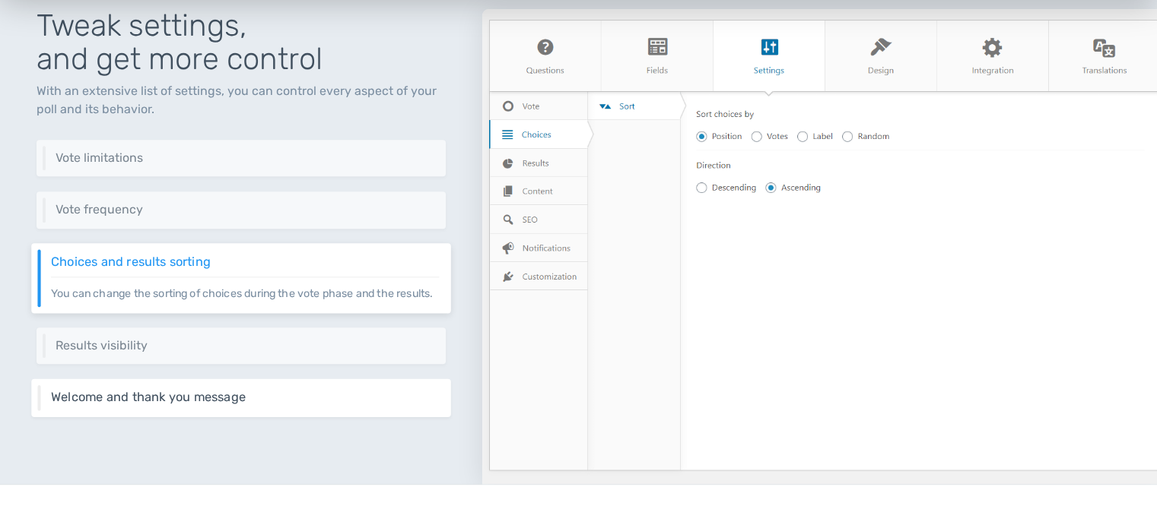
scroll to position [1749, 0]
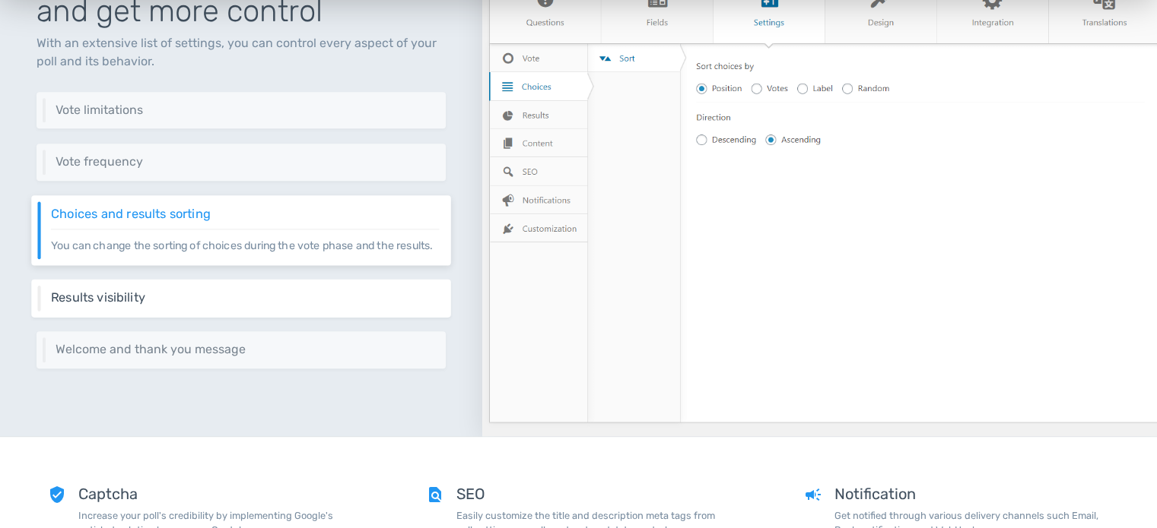
click at [128, 304] on h6 "Results visibility" at bounding box center [245, 297] width 388 height 14
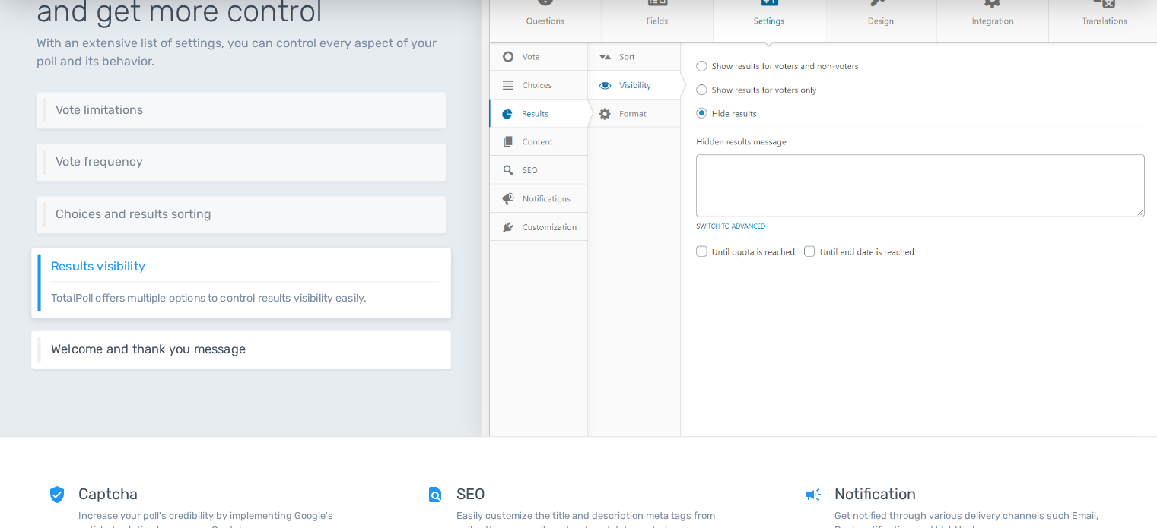
click at [151, 352] on h6 "Welcome and thank you message" at bounding box center [245, 350] width 388 height 14
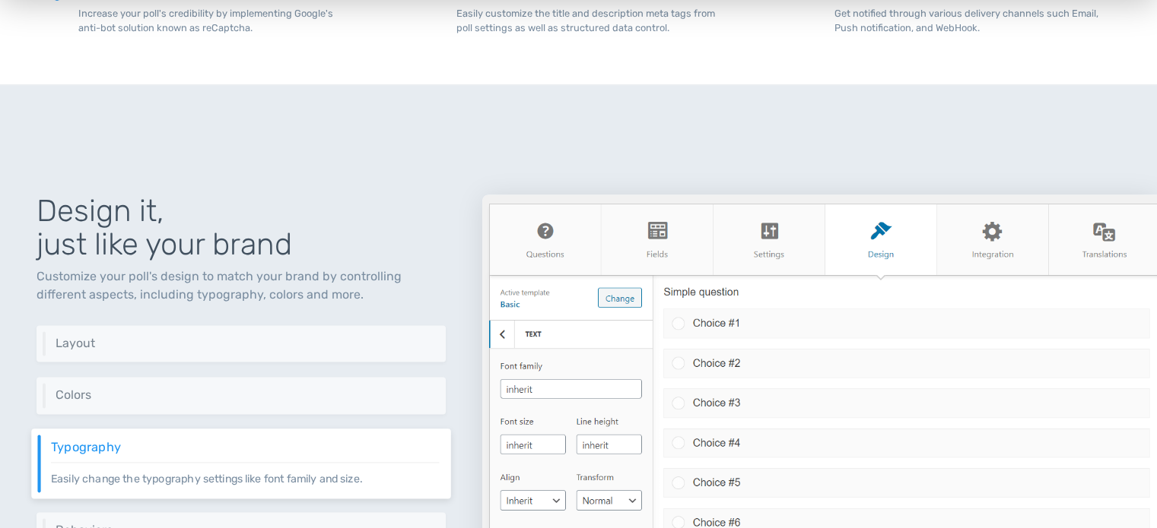
scroll to position [2357, 0]
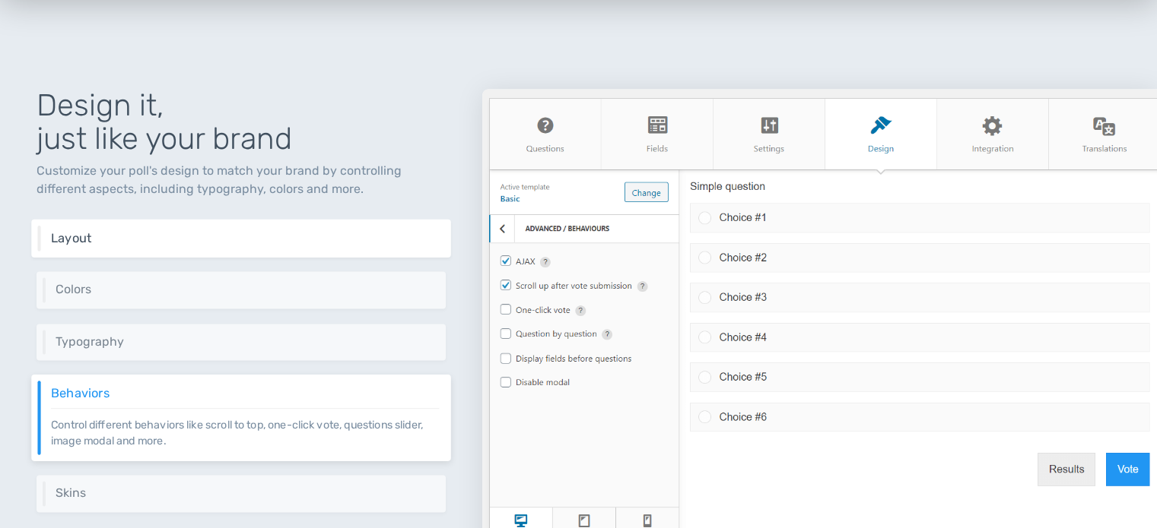
click at [192, 234] on h6 "Layout" at bounding box center [245, 237] width 388 height 14
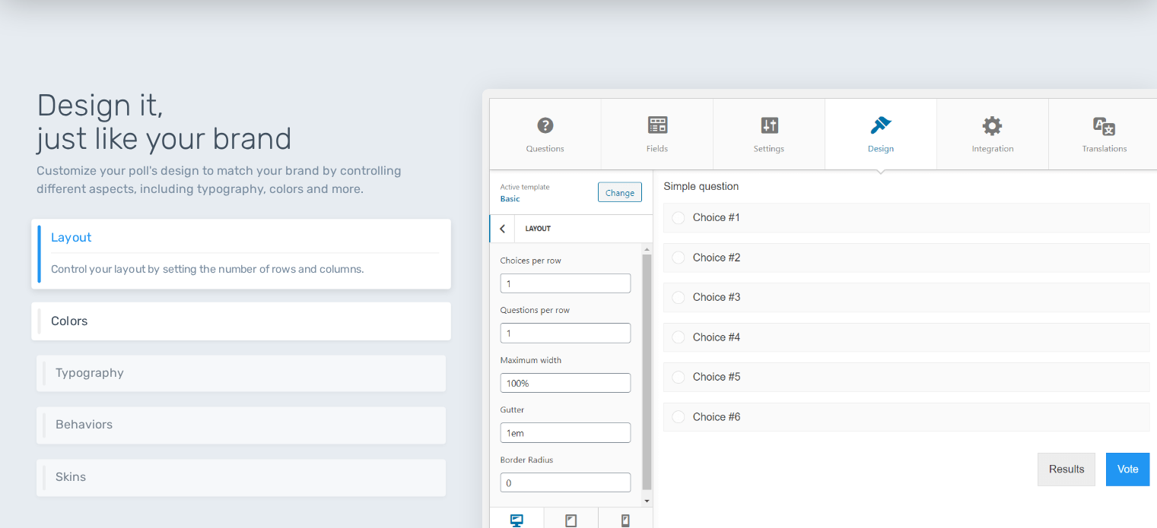
click at [205, 328] on p "Change the colors of different elements like buttons, text and votes bar from t…" at bounding box center [245, 328] width 388 height 1
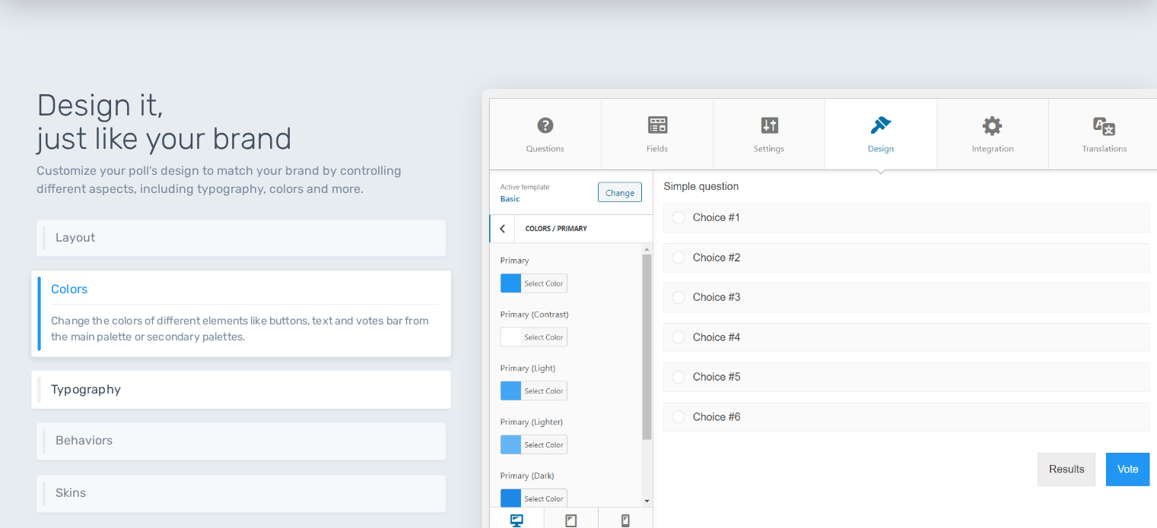
click at [214, 376] on div "Typography Easily change the typography settings like font family and size." at bounding box center [240, 389] width 419 height 38
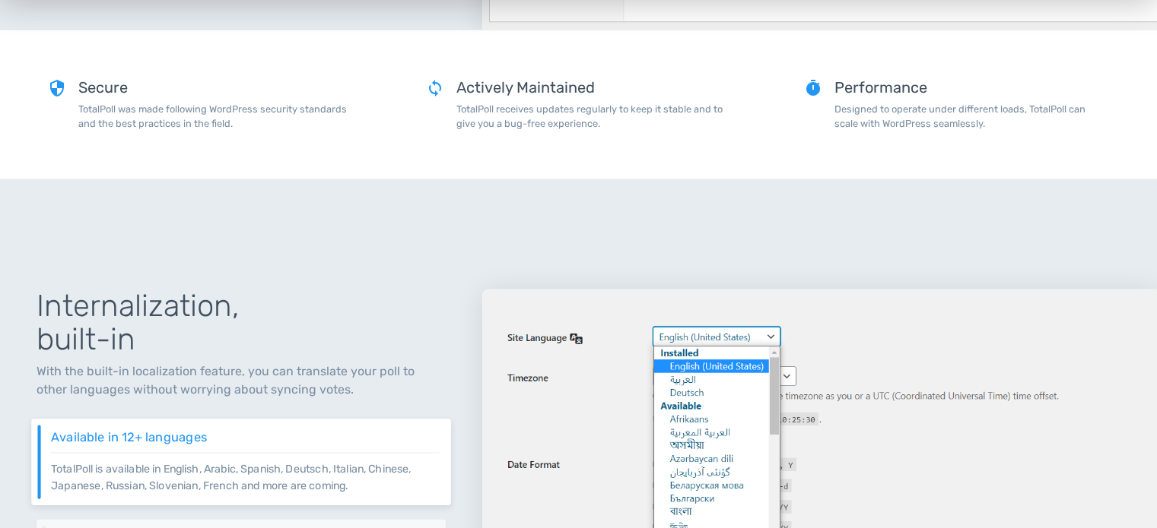
scroll to position [3756, 0]
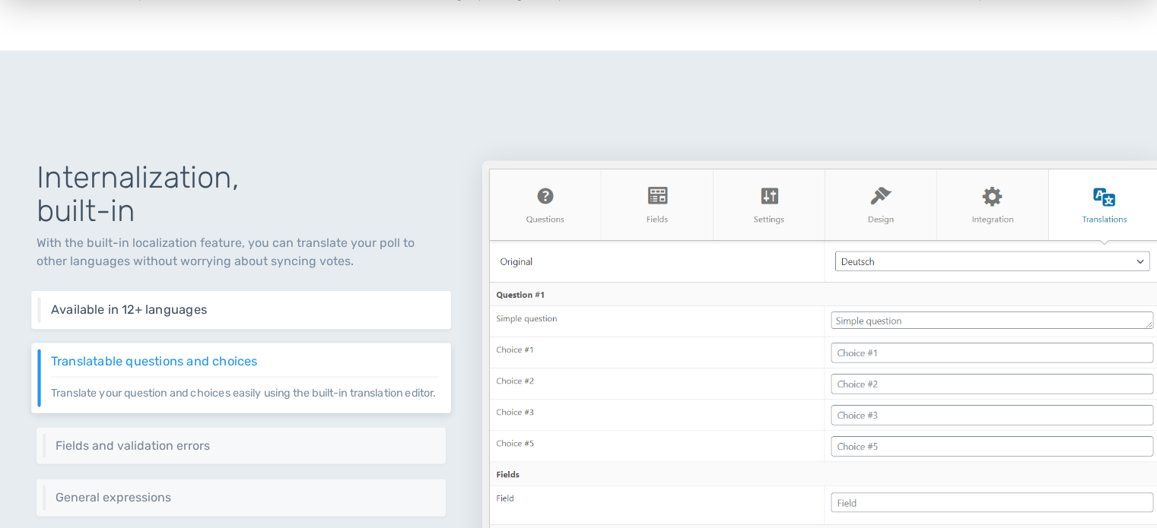
click at [166, 309] on h6 "Available in 12+ languages" at bounding box center [245, 310] width 388 height 14
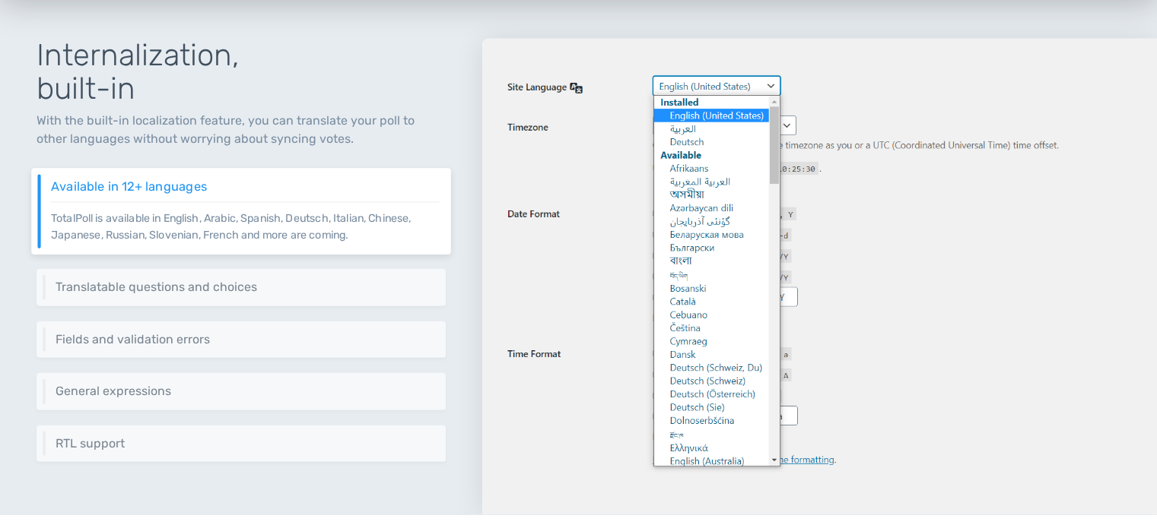
scroll to position [3832, 0]
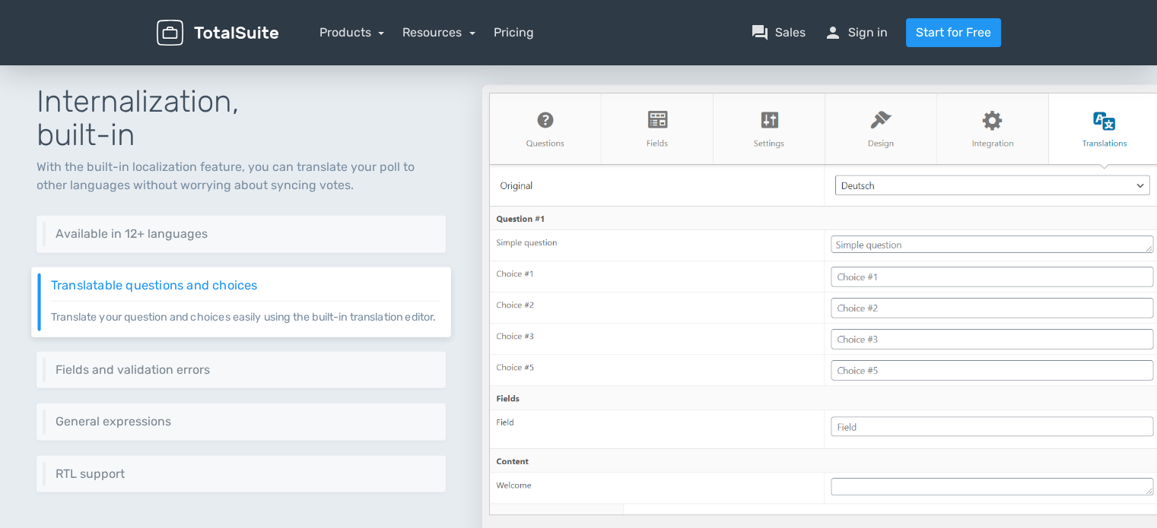
click at [227, 336] on div "Translatable questions and choices Translate your question and choices easily u…" at bounding box center [240, 303] width 419 height 70
click at [182, 376] on h6 "Fields and validation errors" at bounding box center [245, 370] width 388 height 14
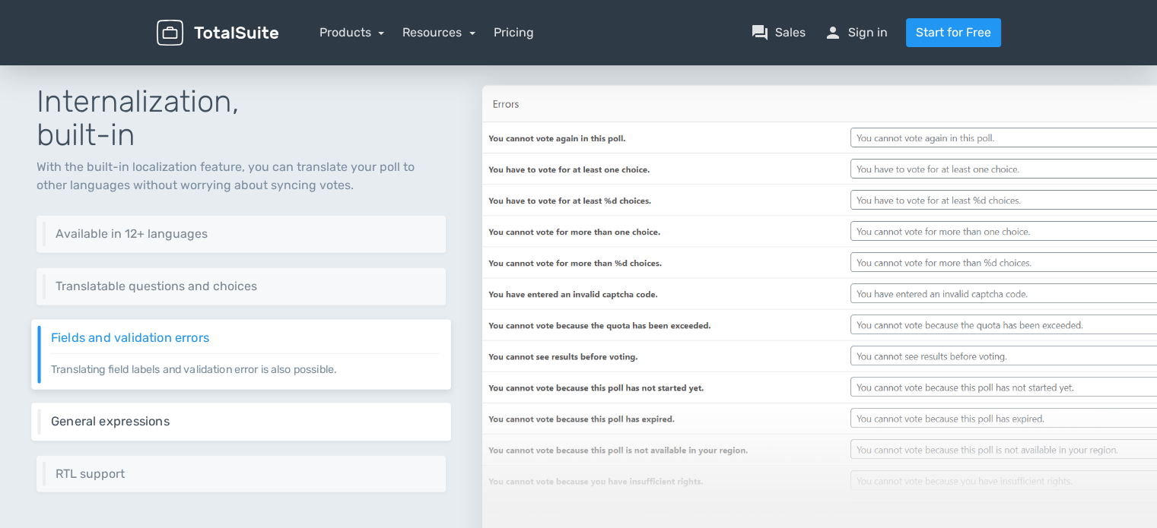
click at [170, 416] on h6 "General expressions" at bounding box center [245, 422] width 388 height 14
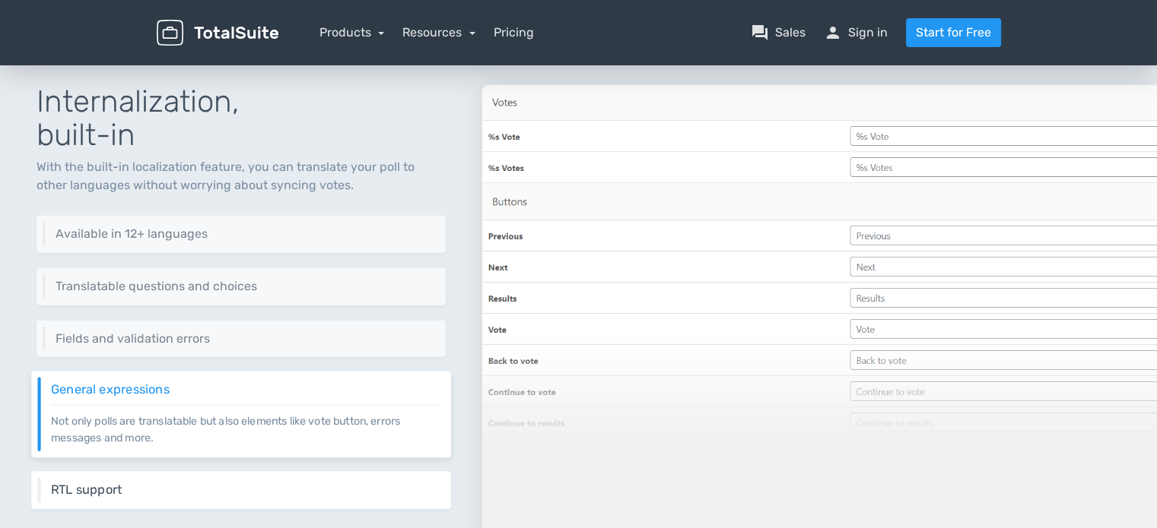
click at [129, 484] on h6 "RTL support" at bounding box center [245, 491] width 388 height 14
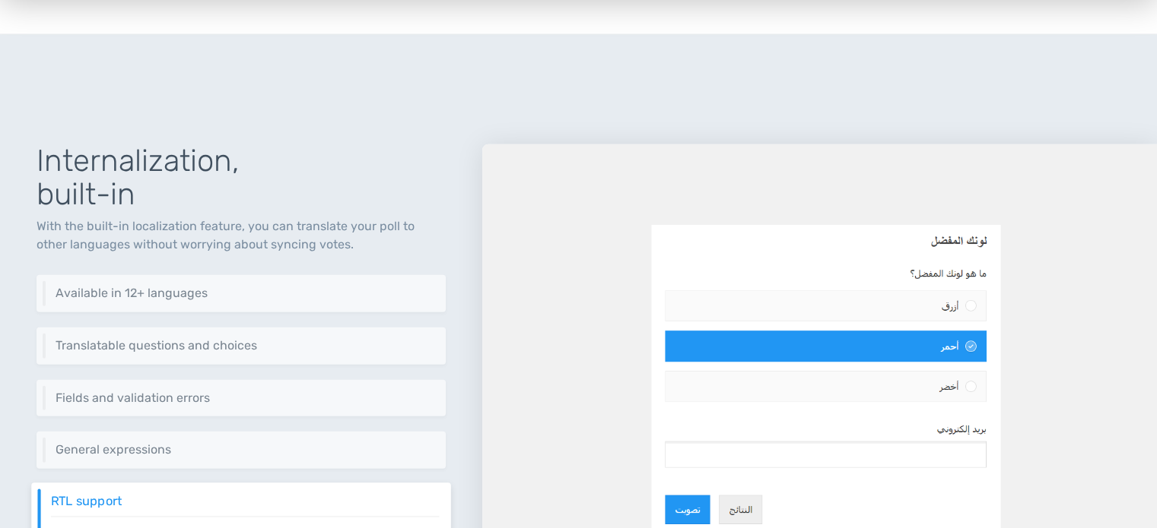
scroll to position [3756, 0]
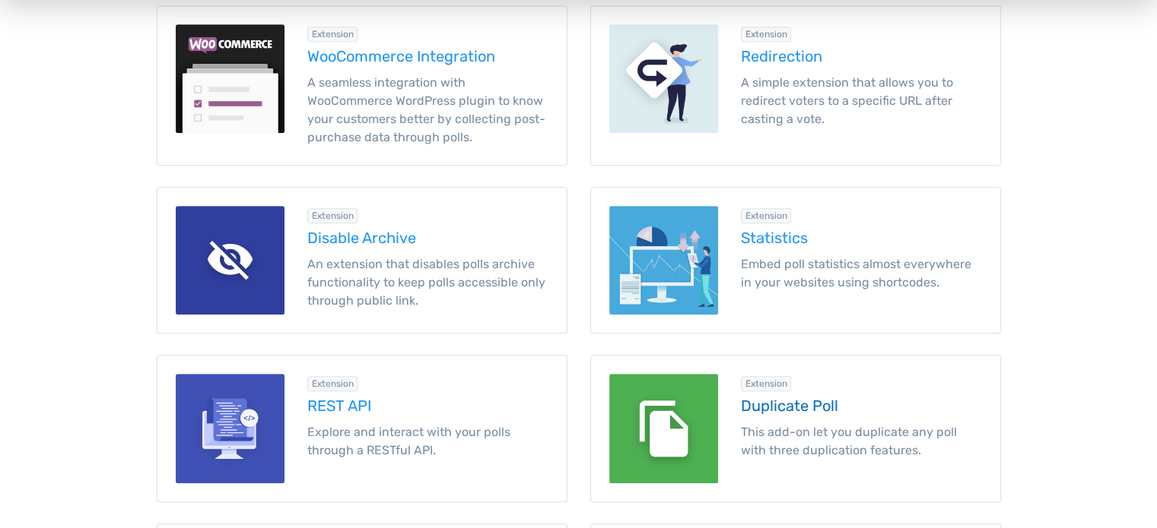
scroll to position [912, 0]
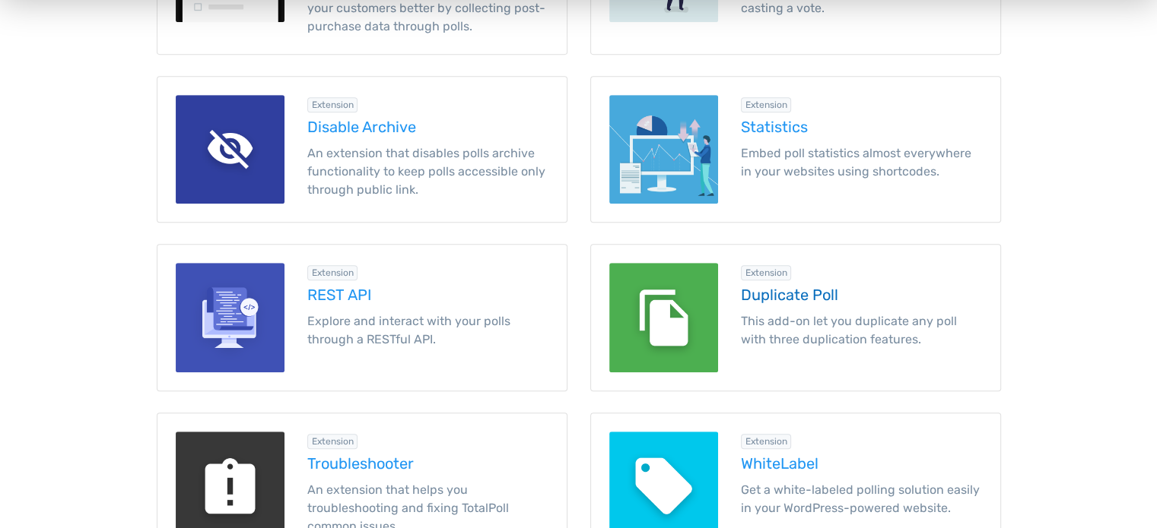
click at [795, 290] on h5 "Duplicate Poll" at bounding box center [861, 295] width 241 height 17
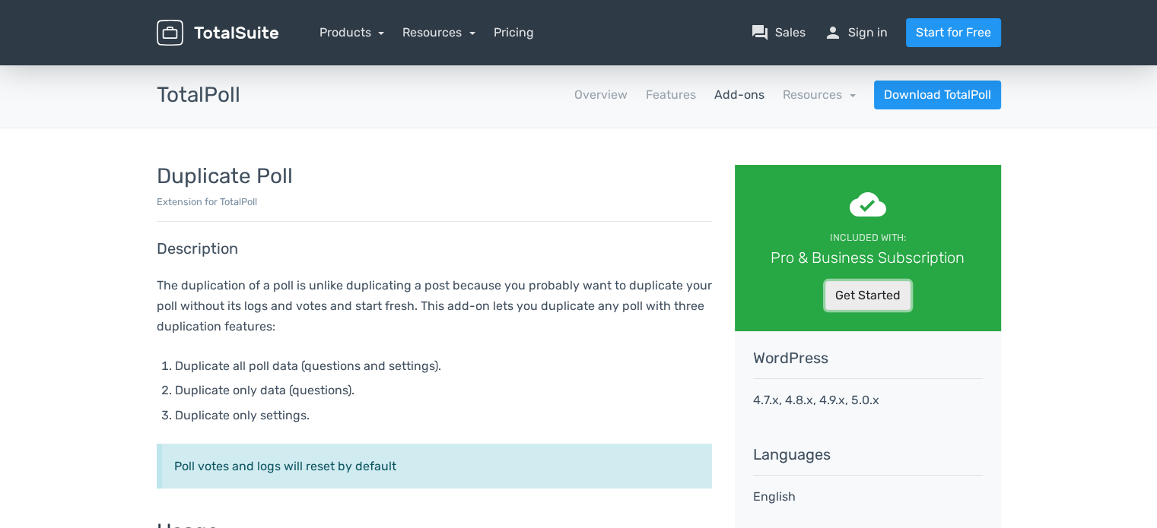
click at [868, 293] on link "Get Started" at bounding box center [867, 295] width 85 height 29
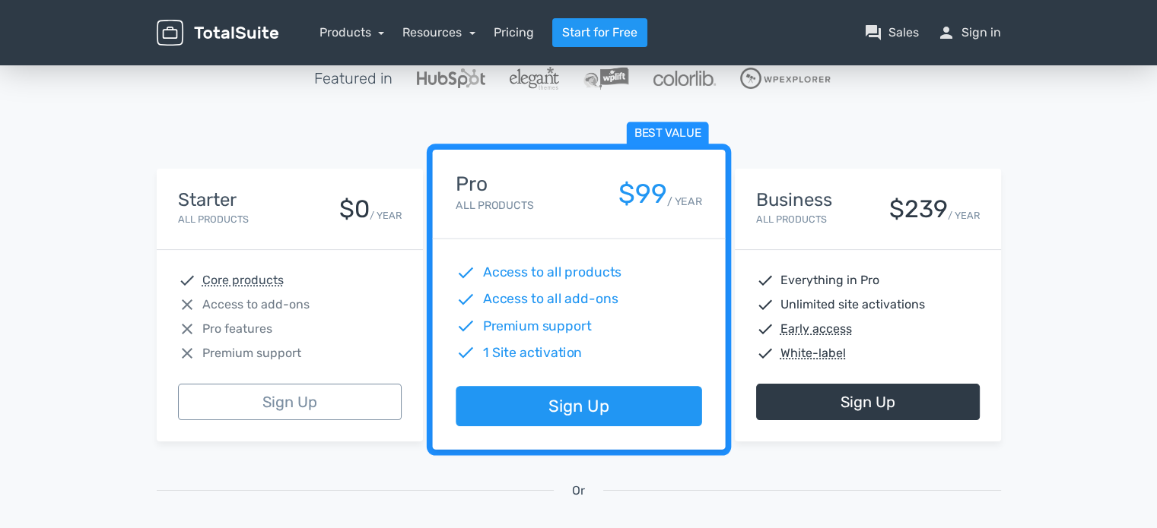
scroll to position [152, 0]
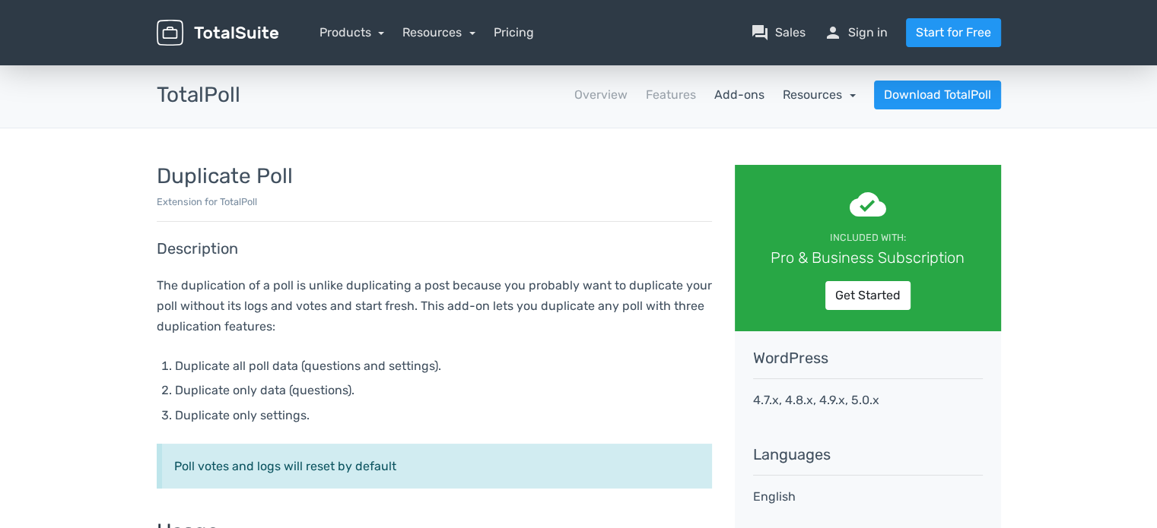
click at [849, 95] on link "Resources" at bounding box center [818, 94] width 73 height 14
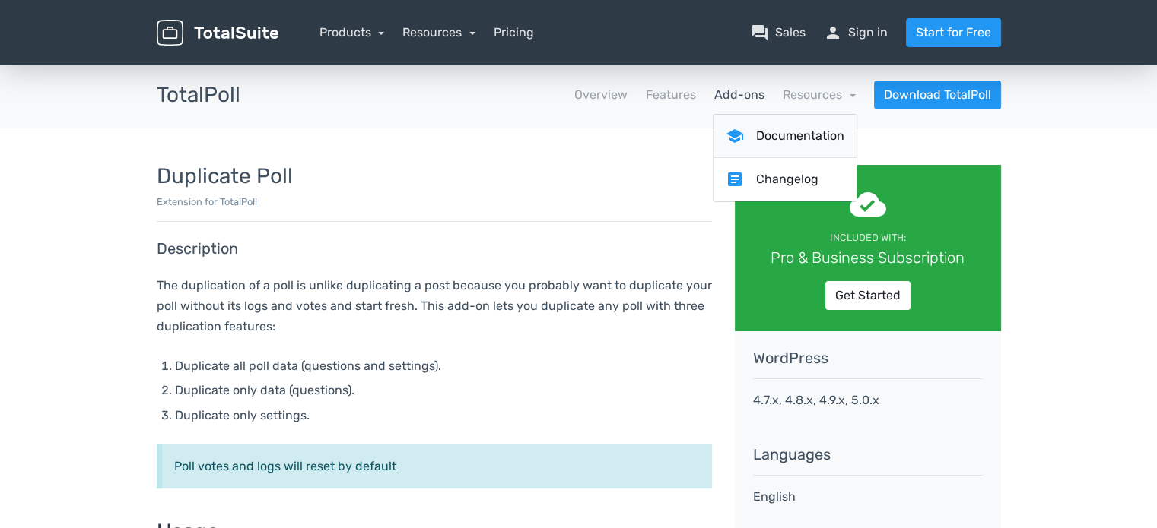
click at [809, 127] on link "school Documentation" at bounding box center [784, 136] width 143 height 43
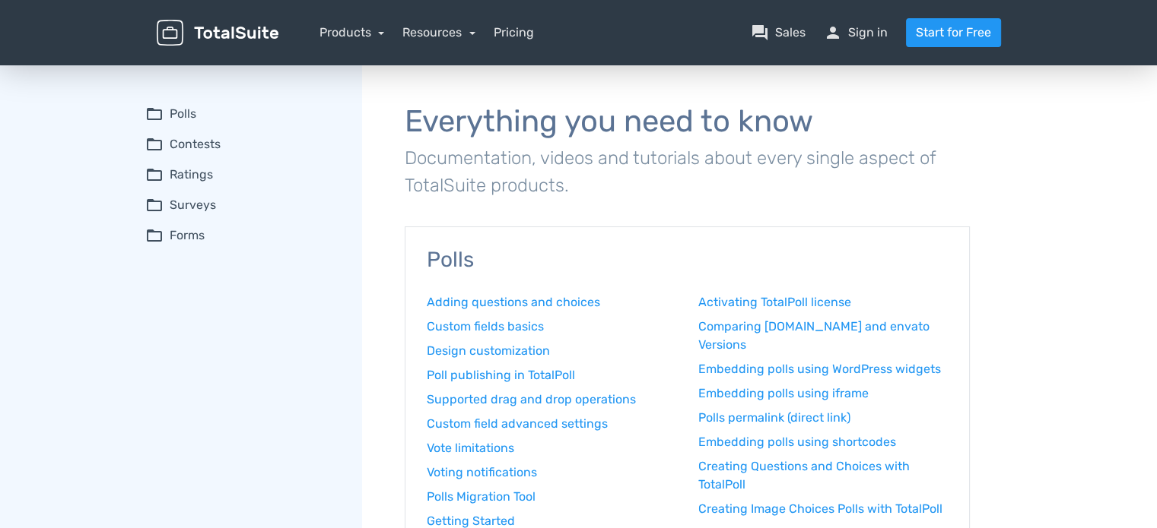
click at [186, 112] on summary "folder_open Polls" at bounding box center [242, 114] width 195 height 18
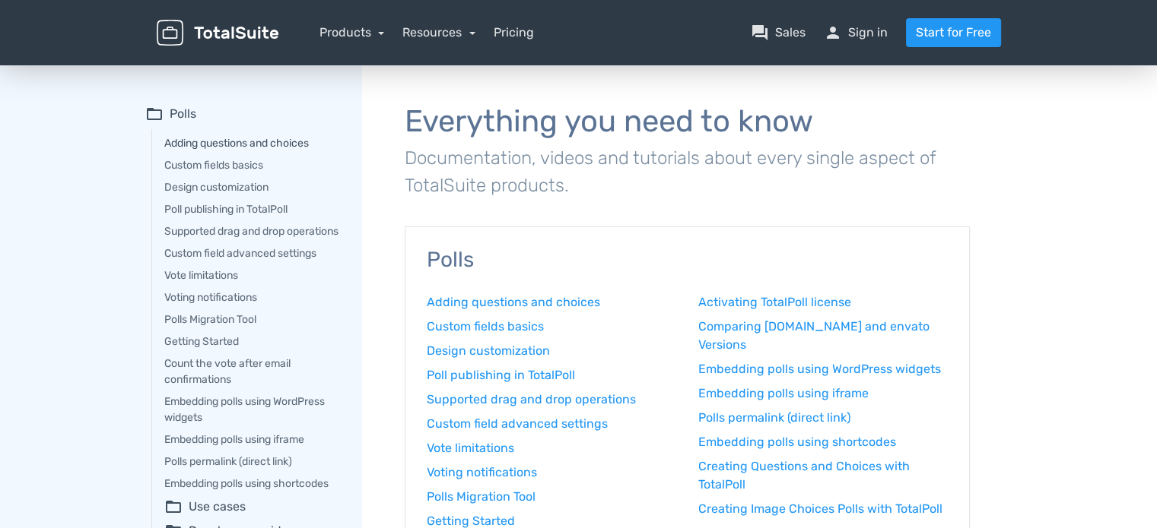
click at [231, 139] on link "Adding questions and choices" at bounding box center [252, 143] width 176 height 16
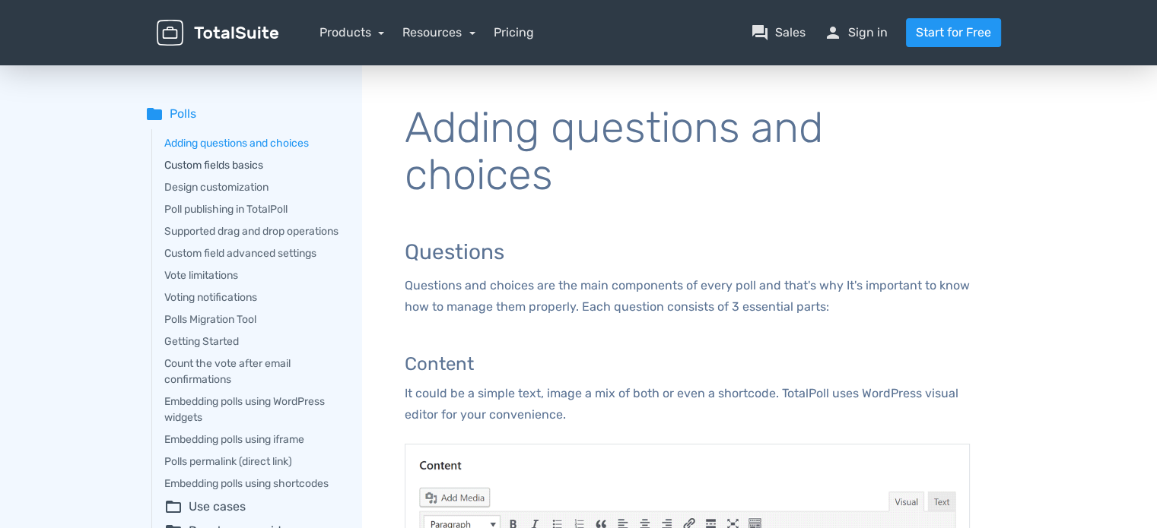
click at [204, 161] on link "Custom fields basics" at bounding box center [252, 165] width 176 height 16
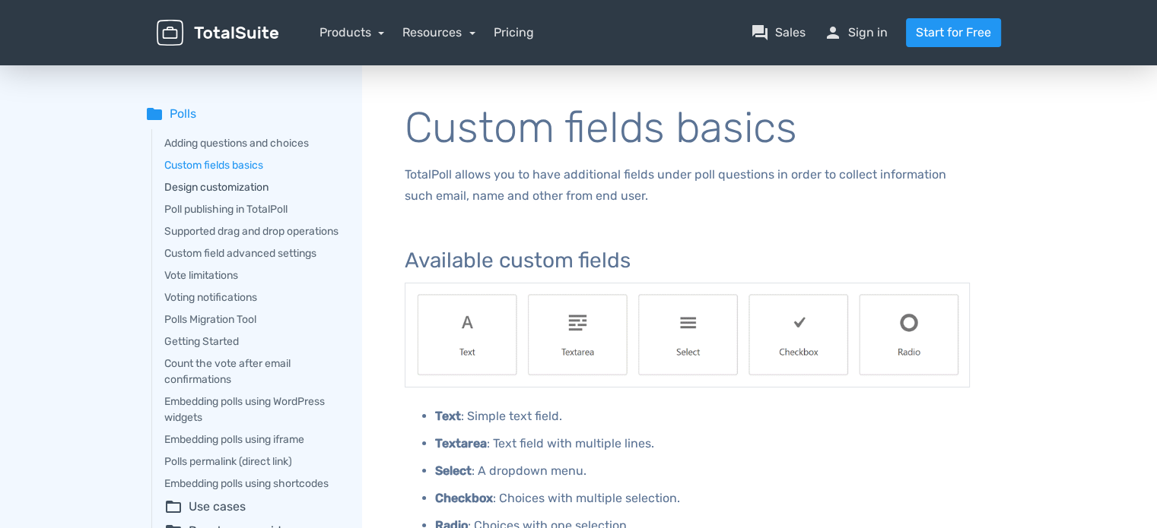
click at [224, 189] on link "Design customization" at bounding box center [252, 187] width 176 height 16
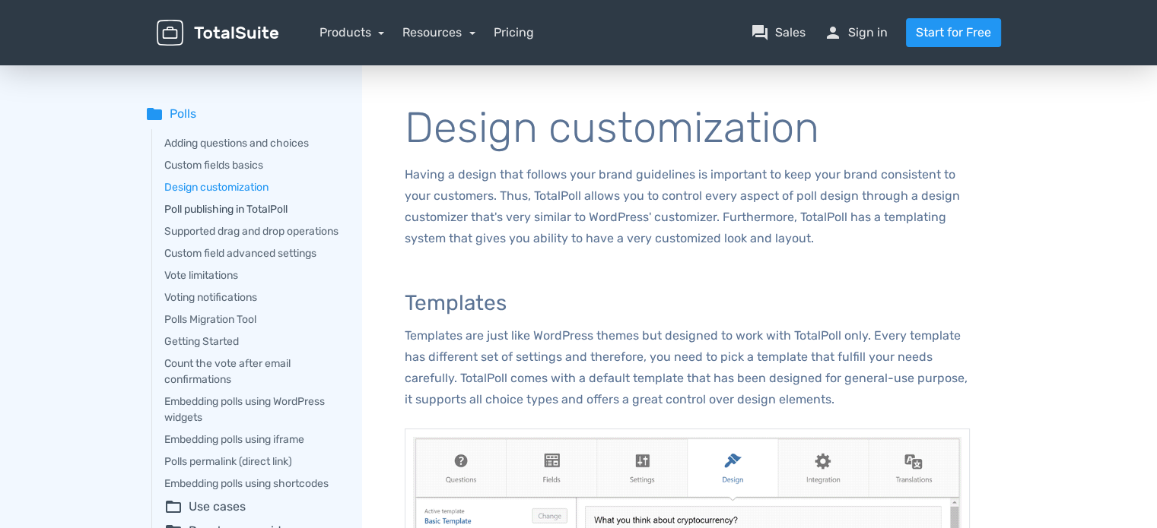
click at [212, 205] on link "Poll publishing in TotalPoll" at bounding box center [252, 210] width 176 height 16
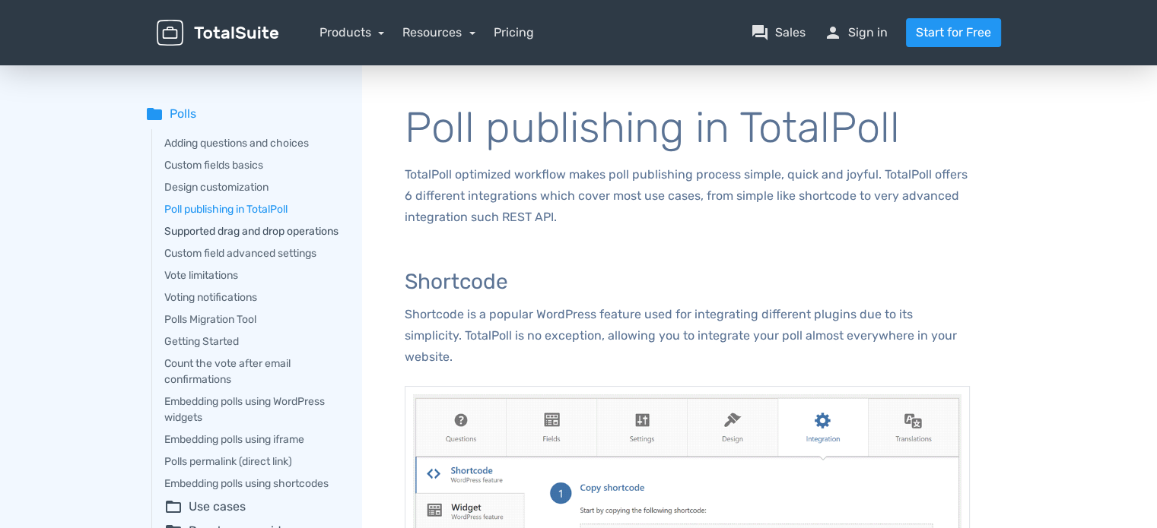
click at [189, 233] on link "Supported drag and drop operations" at bounding box center [252, 232] width 176 height 16
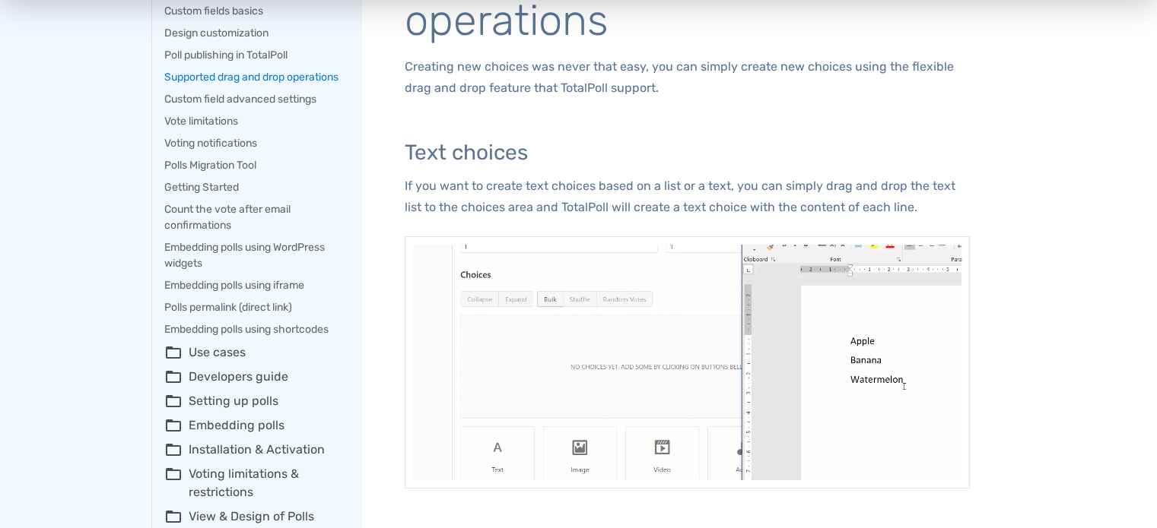
scroll to position [152, 0]
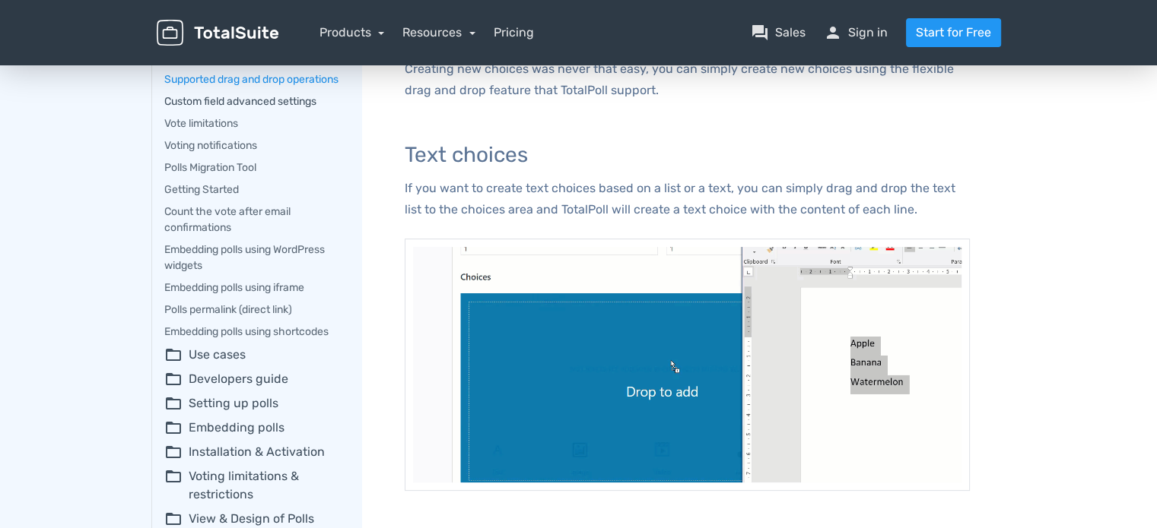
click at [224, 109] on link "Custom field advanced settings" at bounding box center [252, 102] width 176 height 16
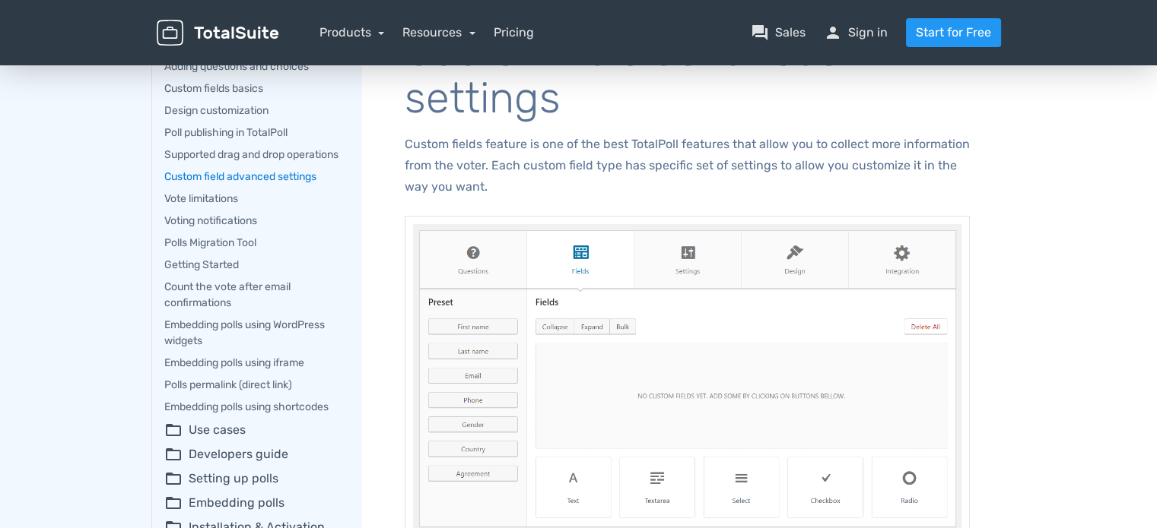
scroll to position [76, 0]
click at [202, 208] on link "Vote limitations" at bounding box center [252, 200] width 176 height 16
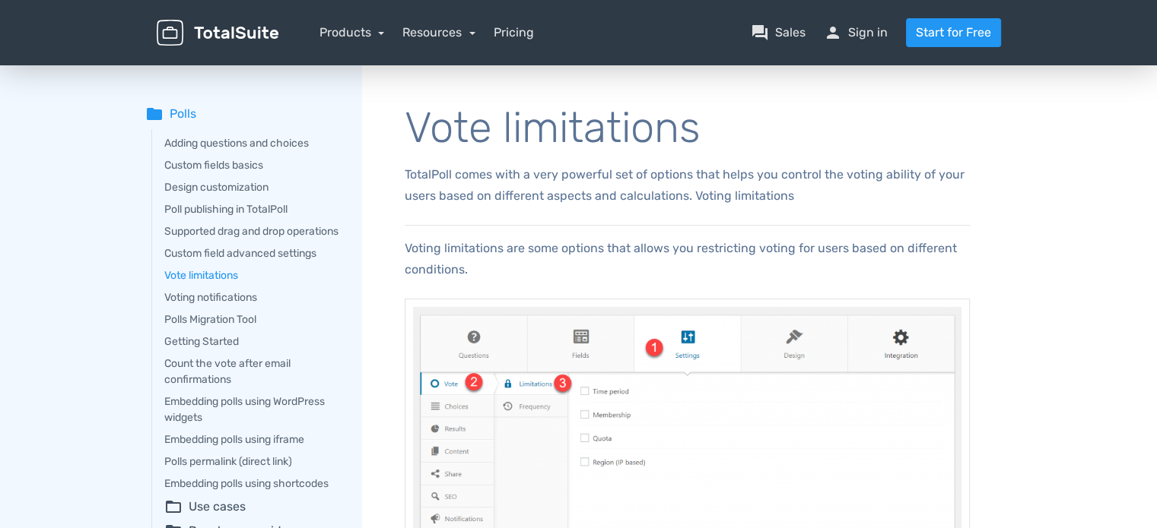
click at [200, 322] on div "Adding questions and choices Custom fields basics Design customization Poll pub…" at bounding box center [245, 407] width 189 height 557
click at [199, 306] on link "Voting notifications" at bounding box center [252, 298] width 176 height 16
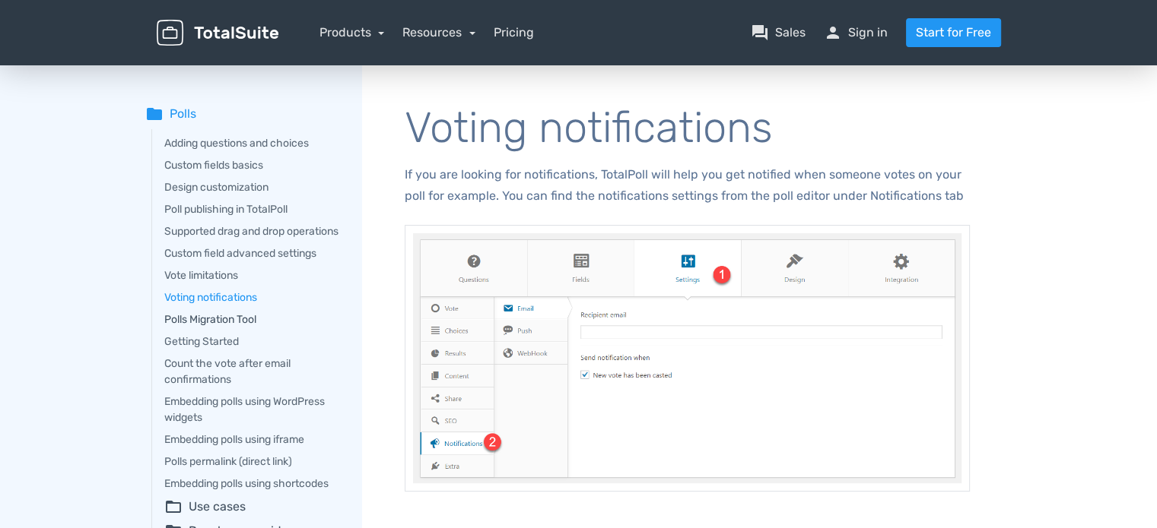
click at [204, 328] on link "Polls Migration Tool" at bounding box center [252, 320] width 176 height 16
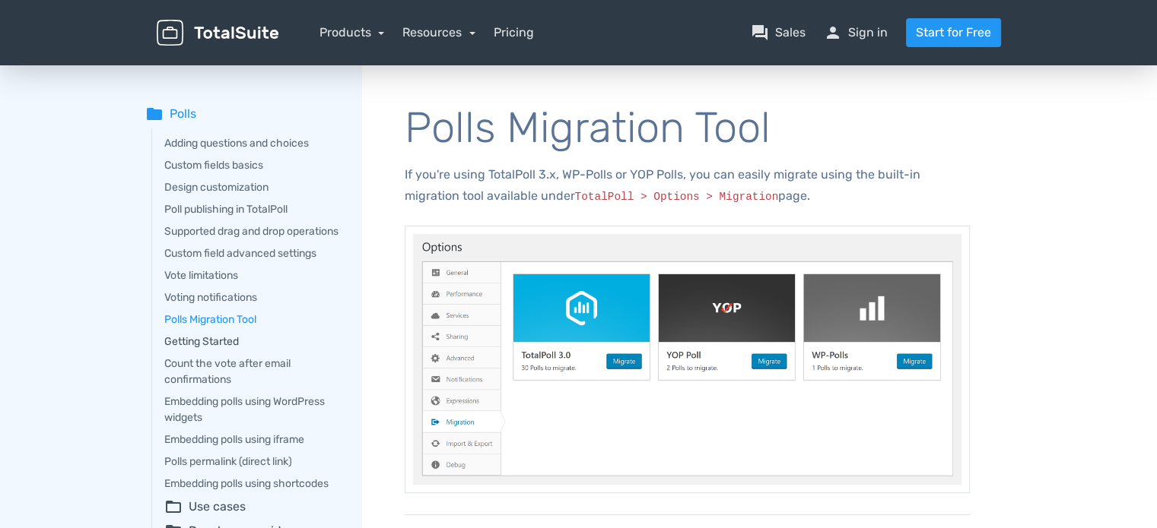
click at [209, 350] on link "Getting Started" at bounding box center [252, 342] width 176 height 16
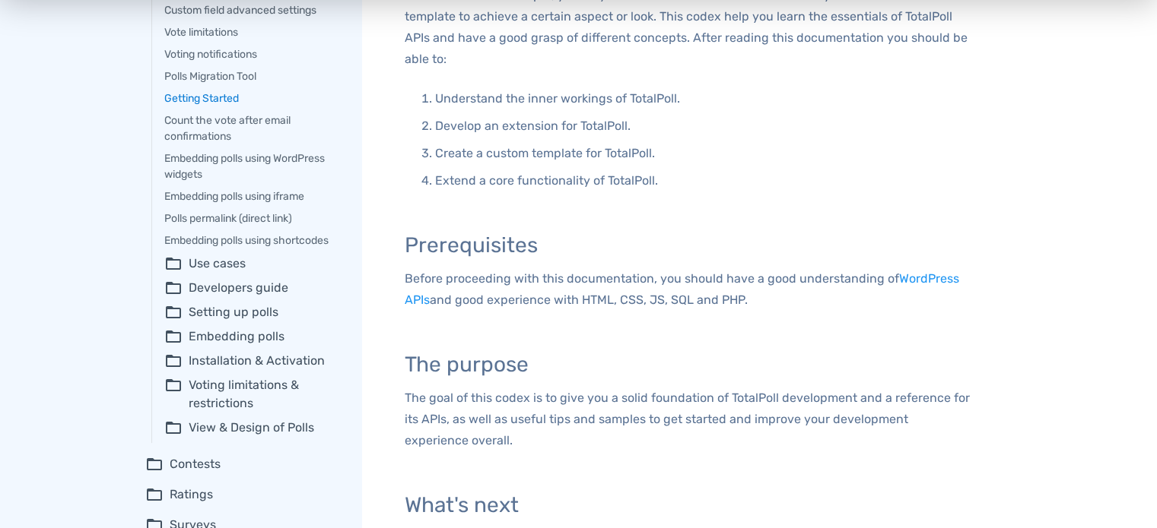
scroll to position [228, 0]
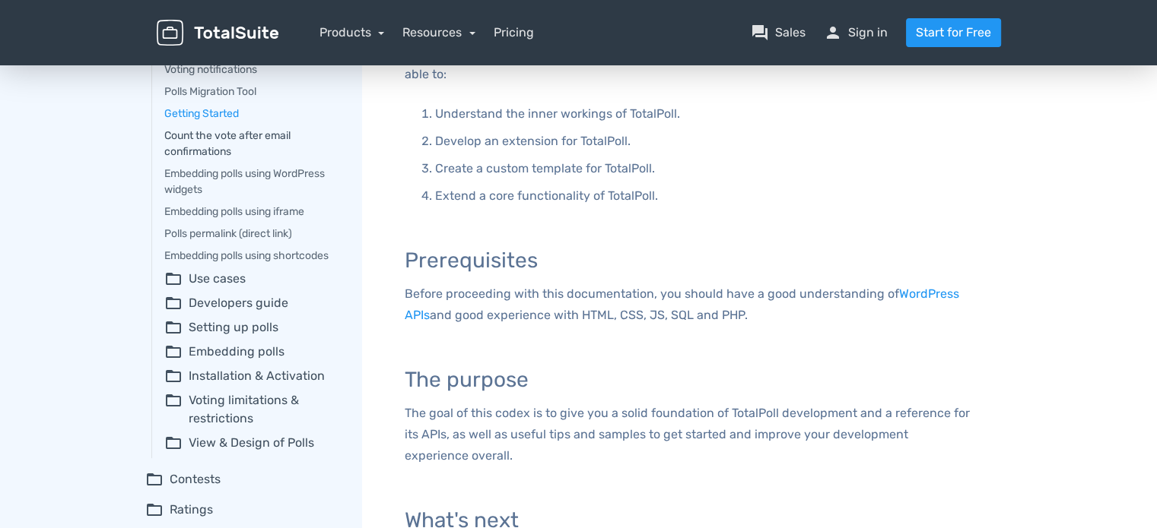
click at [187, 160] on link "Count the vote after email confirmations" at bounding box center [252, 144] width 176 height 32
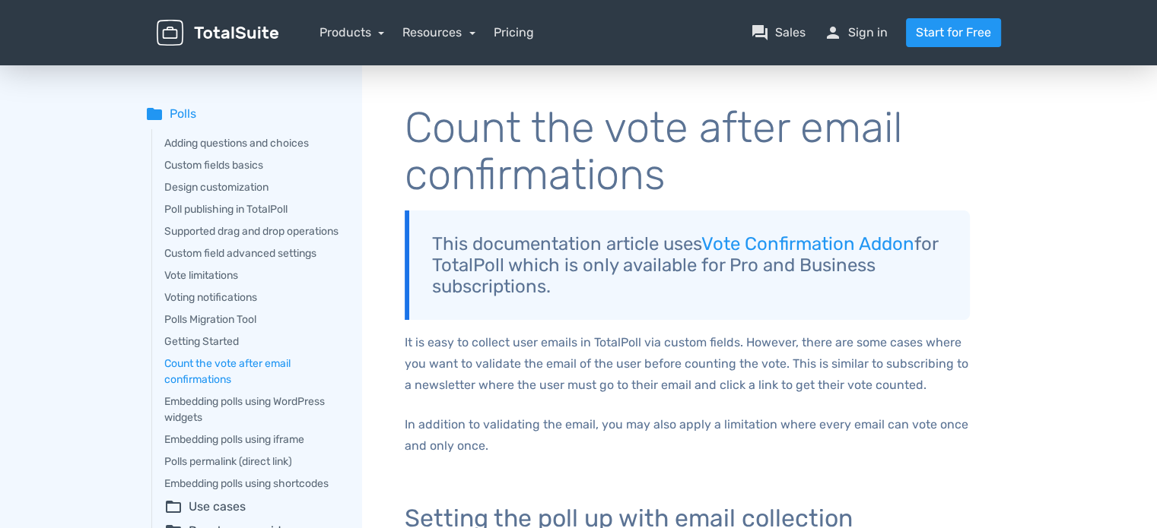
click at [162, 416] on div "Adding questions and choices Custom fields basics Design customization Poll pub…" at bounding box center [245, 407] width 189 height 557
click at [197, 416] on link "Embedding polls using WordPress widgets" at bounding box center [252, 410] width 176 height 32
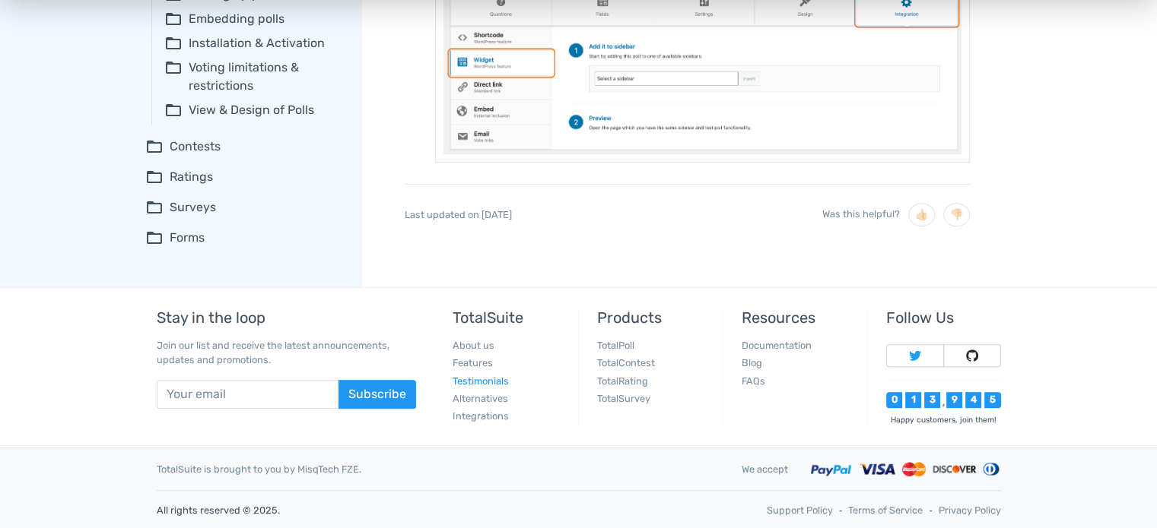
scroll to position [181, 0]
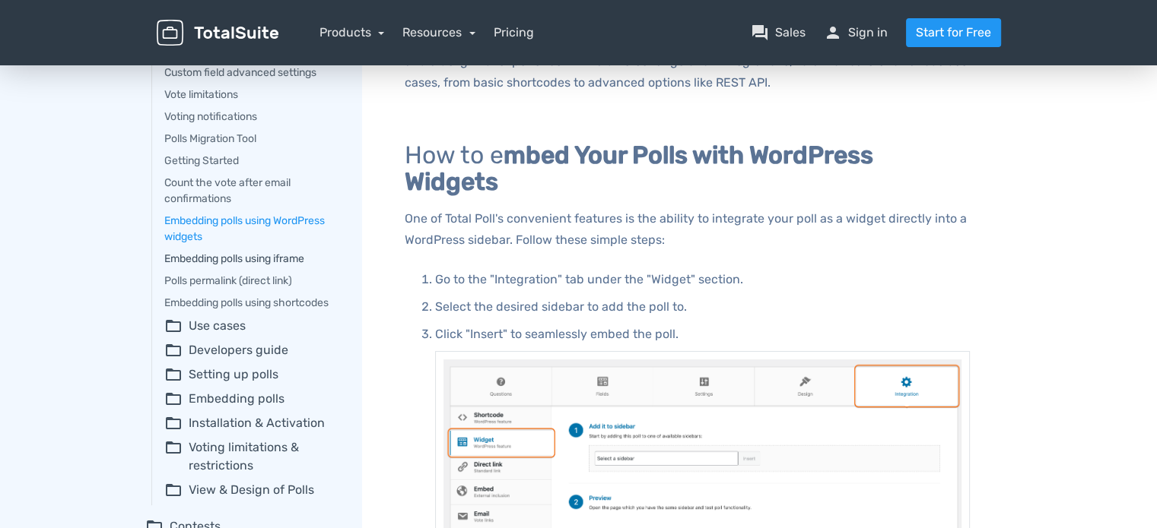
click at [189, 267] on link "Embedding polls using iframe" at bounding box center [252, 259] width 176 height 16
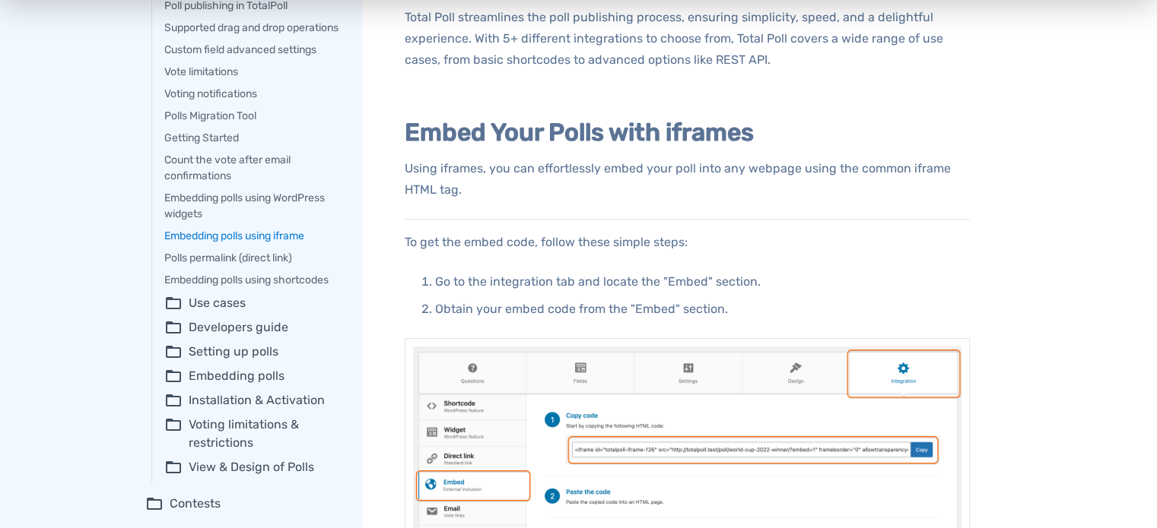
scroll to position [152, 0]
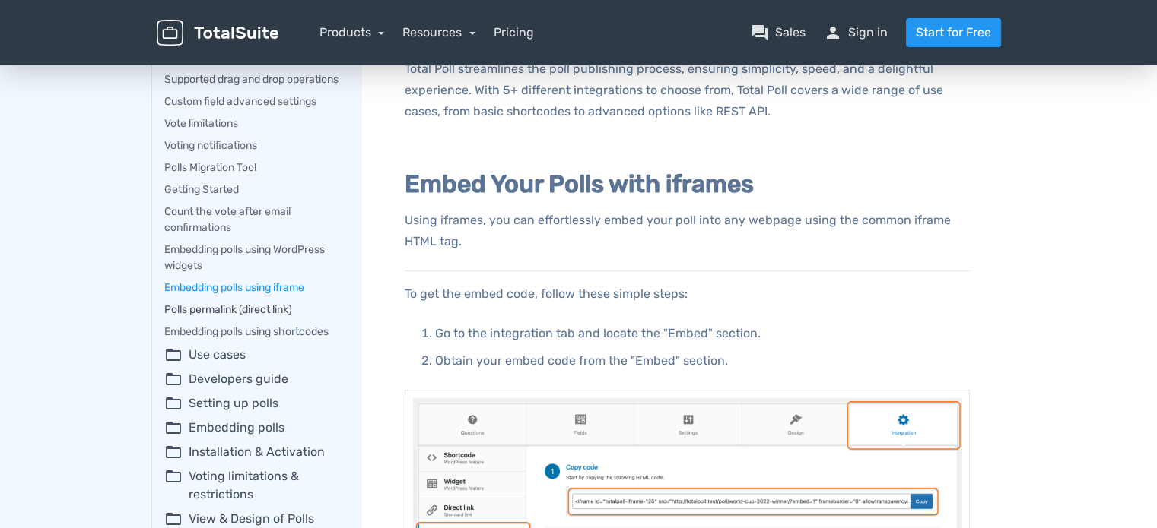
click at [197, 318] on link "Polls permalink (direct link)" at bounding box center [252, 310] width 176 height 16
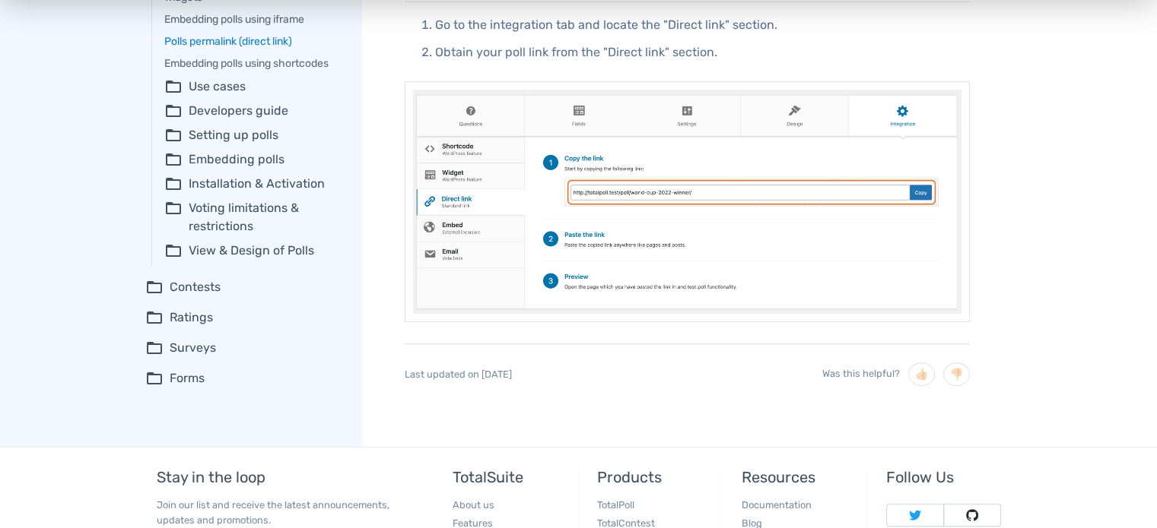
scroll to position [456, 0]
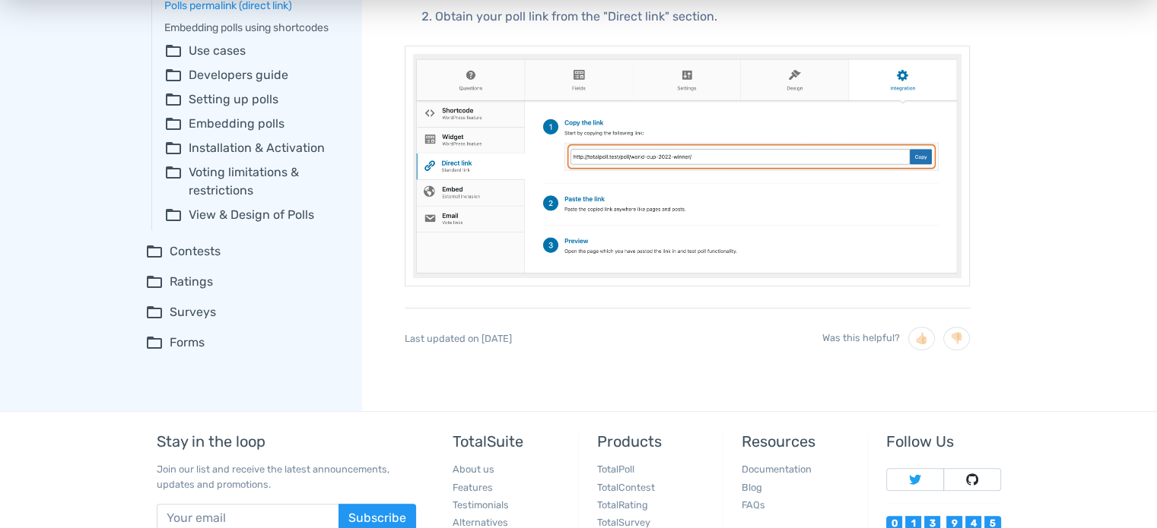
click at [187, 352] on summary "folder_open Forms" at bounding box center [242, 343] width 195 height 18
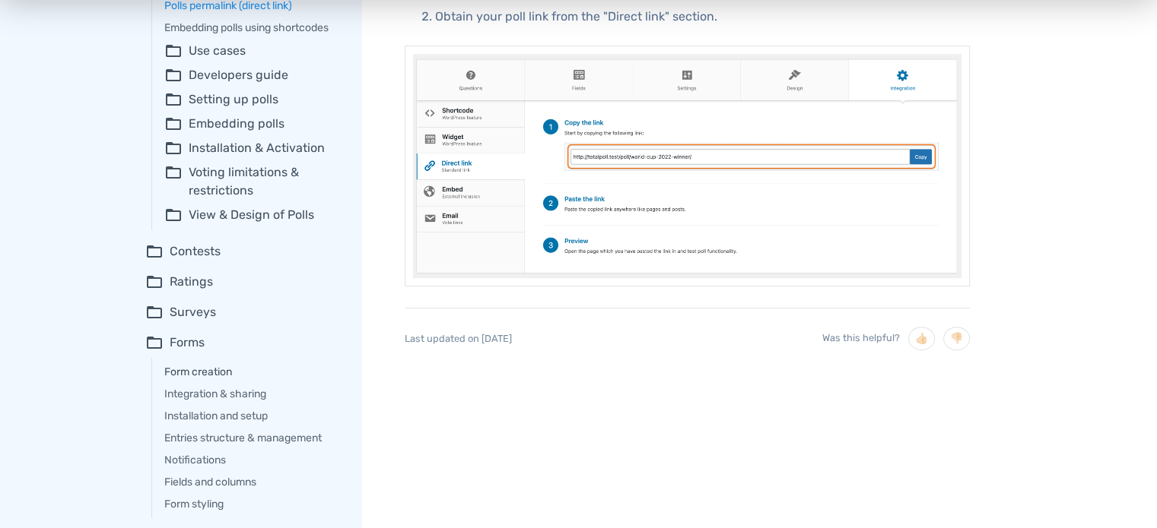
click at [202, 380] on link "Form creation" at bounding box center [252, 372] width 176 height 16
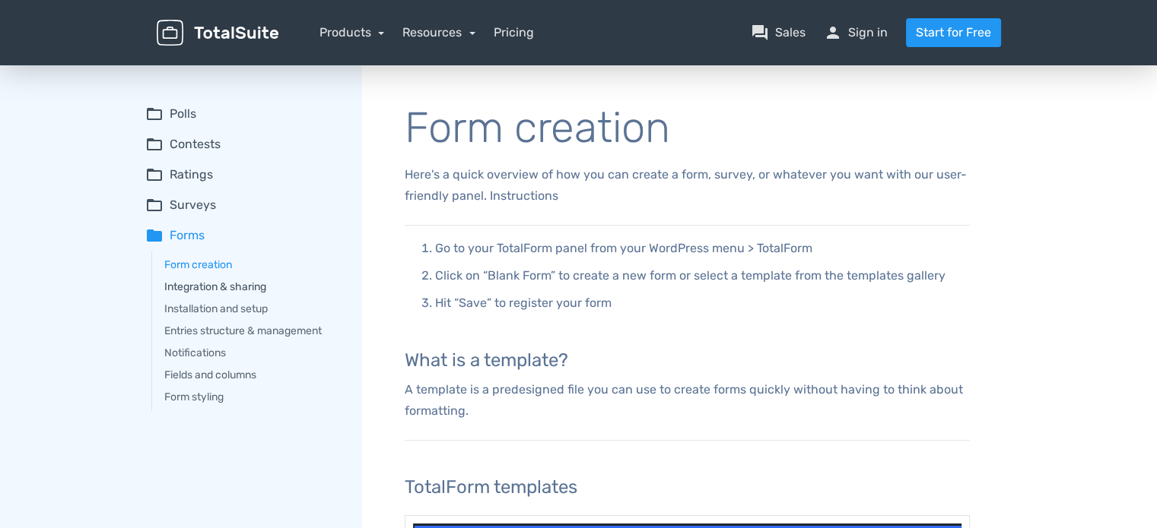
click at [189, 287] on link "Integration & sharing" at bounding box center [252, 287] width 176 height 16
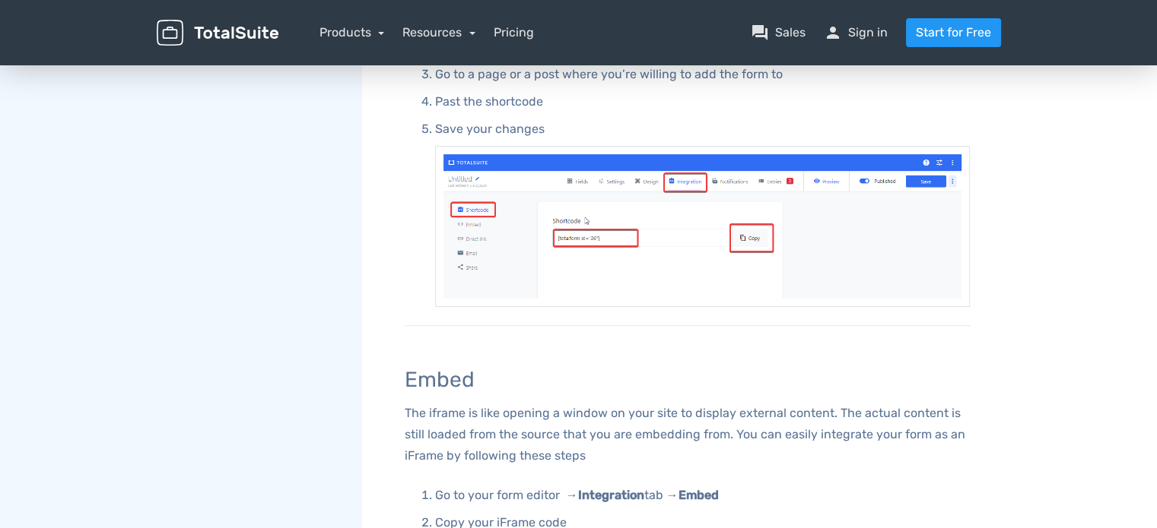
scroll to position [456, 0]
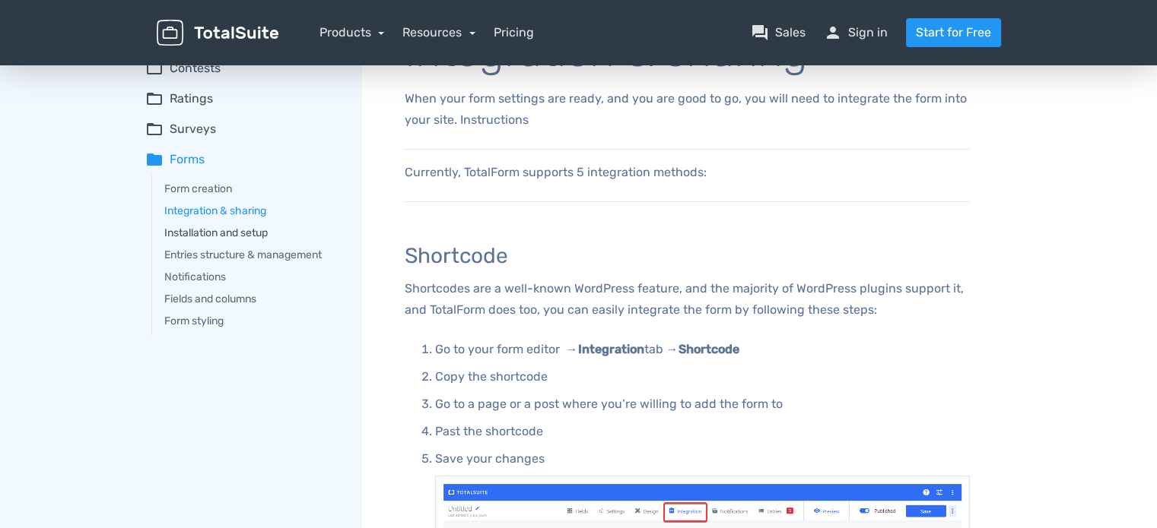
click at [173, 233] on link "Installation and setup" at bounding box center [252, 233] width 176 height 16
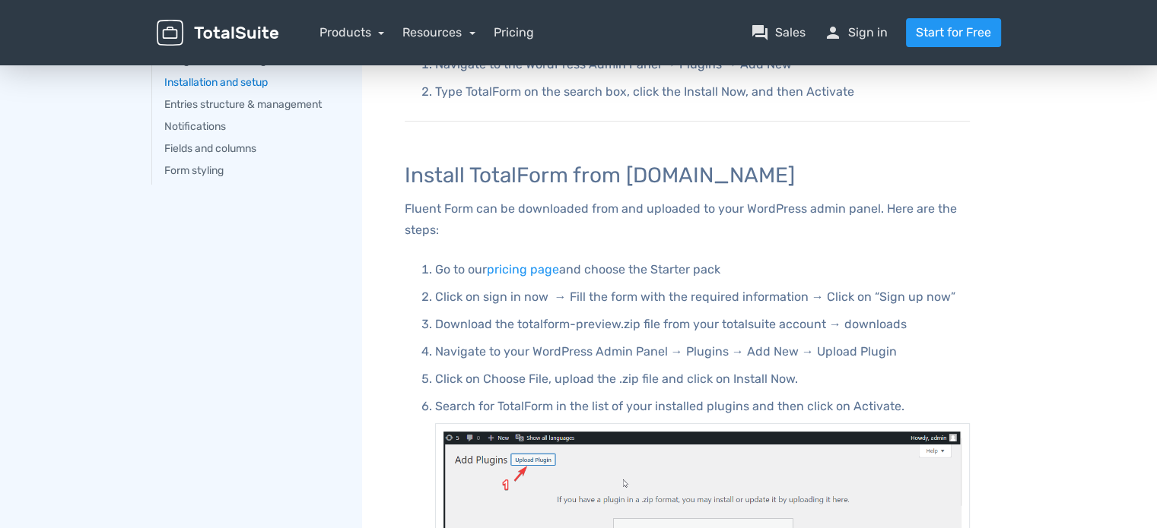
scroll to position [228, 0]
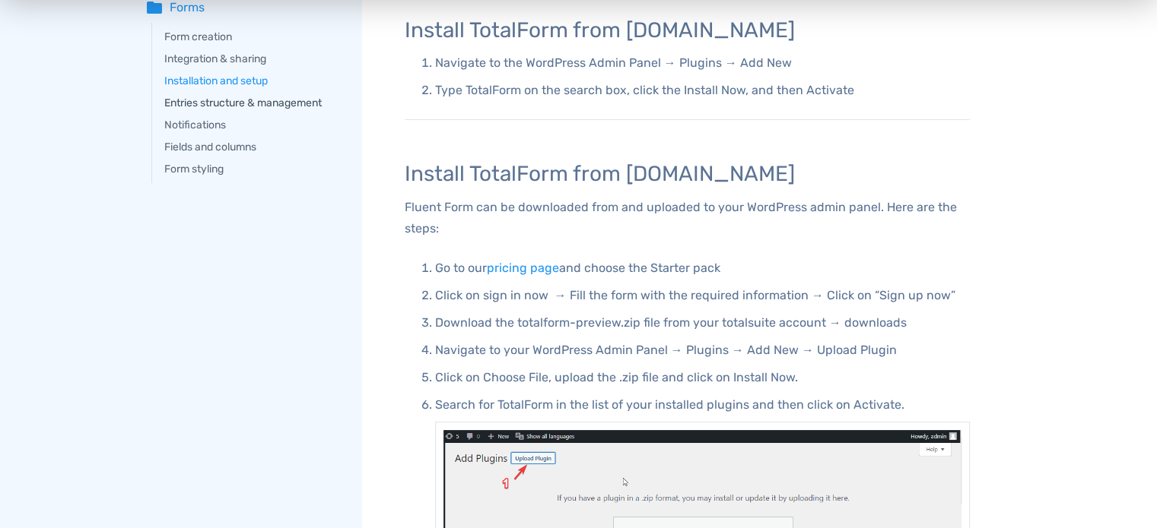
click at [195, 100] on link "Entries structure & management" at bounding box center [252, 103] width 176 height 16
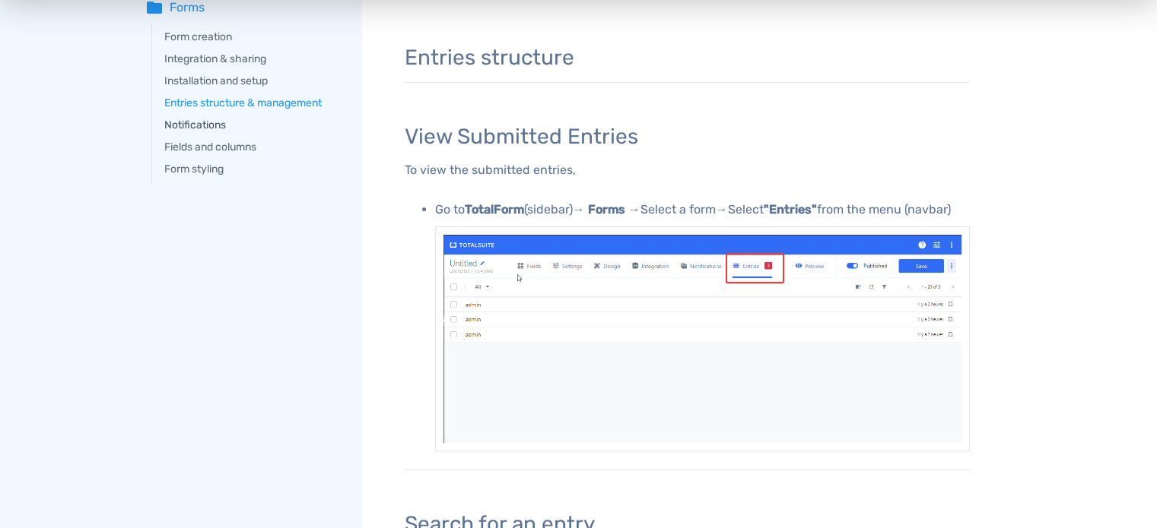
click at [182, 127] on link "Notifications" at bounding box center [252, 125] width 176 height 16
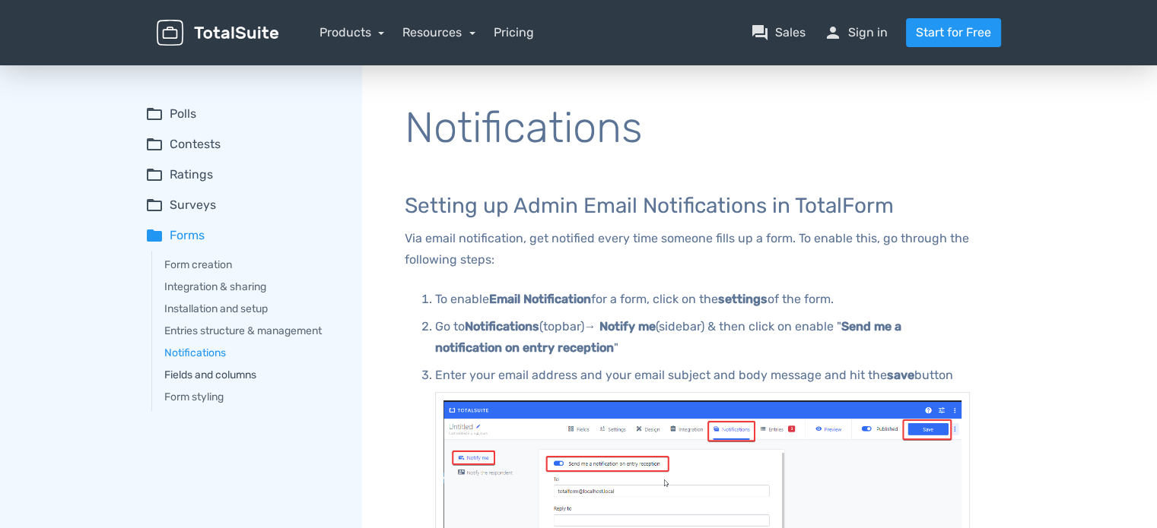
click at [207, 375] on link "Fields and columns" at bounding box center [252, 375] width 176 height 16
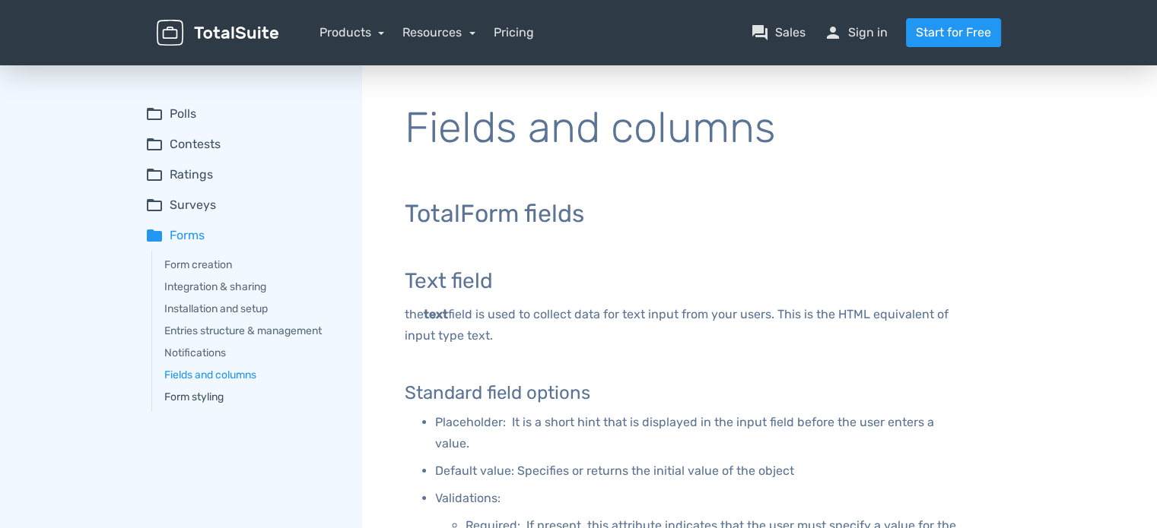
click at [206, 400] on link "Form styling" at bounding box center [252, 397] width 176 height 16
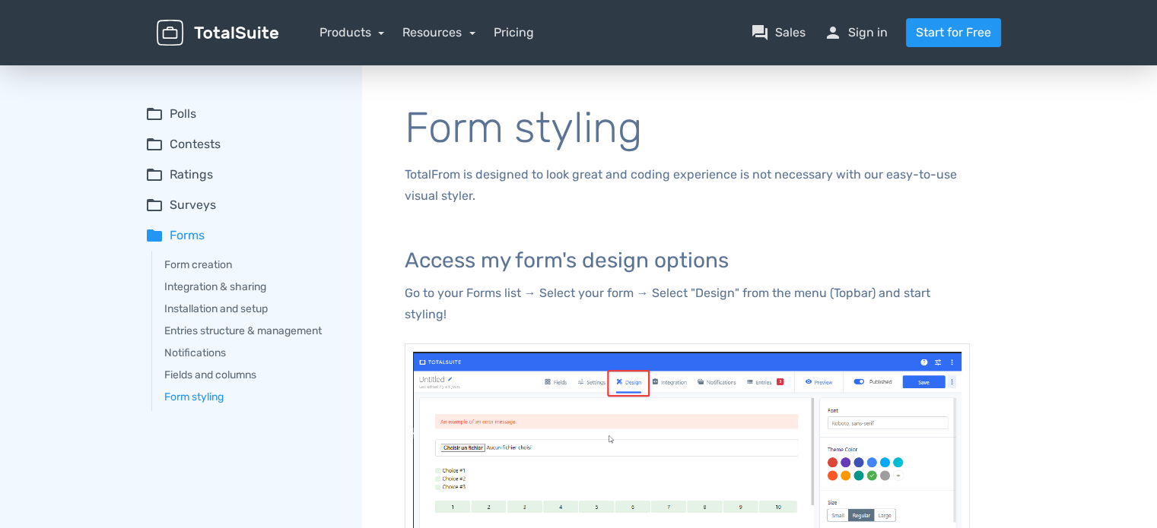
click at [179, 112] on summary "folder_open Polls" at bounding box center [242, 114] width 195 height 18
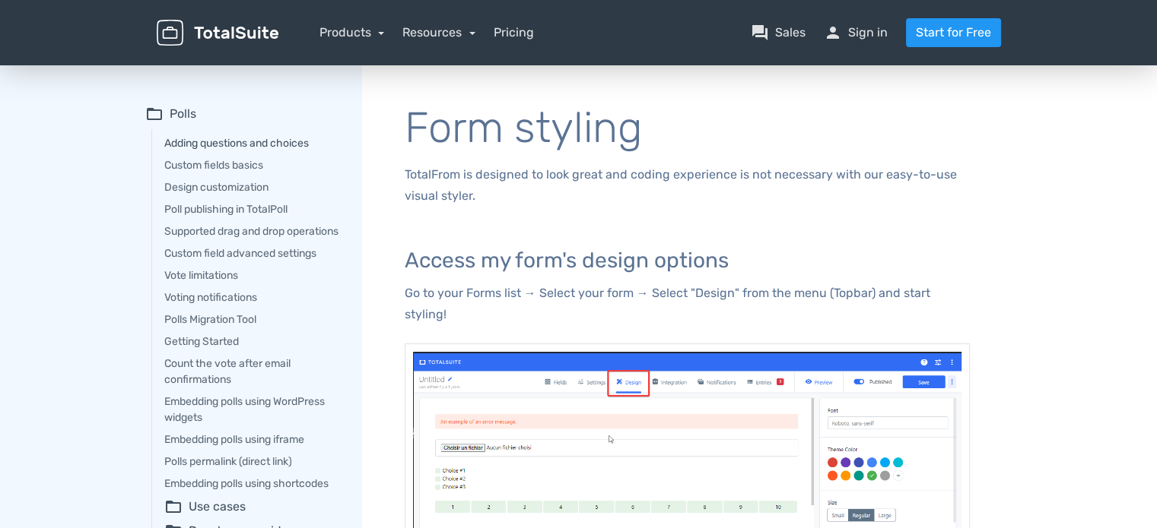
click at [197, 139] on link "Adding questions and choices" at bounding box center [252, 143] width 176 height 16
